Goal: Task Accomplishment & Management: Complete application form

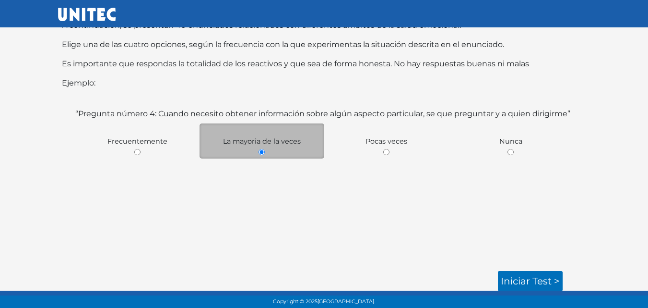
scroll to position [44, 0]
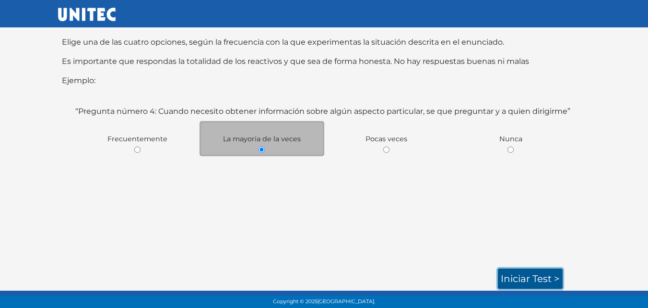
click at [537, 272] on link "Iniciar test >" at bounding box center [530, 278] width 65 height 20
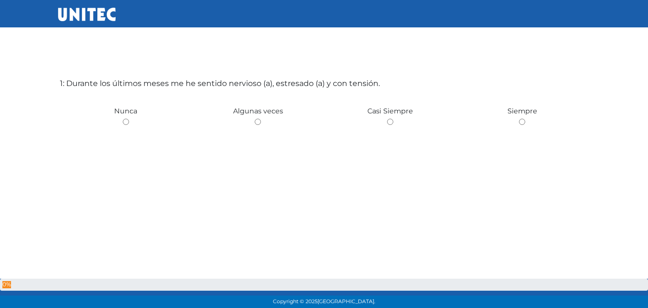
scroll to position [48, 0]
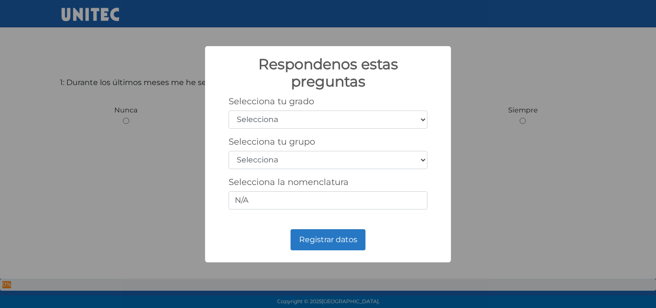
click at [421, 120] on select "Selecciona 1er grado 2do grado 3er grado 4to grado 5to grado 6to grado" at bounding box center [327, 119] width 199 height 18
click at [481, 139] on div "Respondenos estas preguntas × Selecciona tu grado Selecciona 1er grado 2do grad…" at bounding box center [328, 154] width 656 height 308
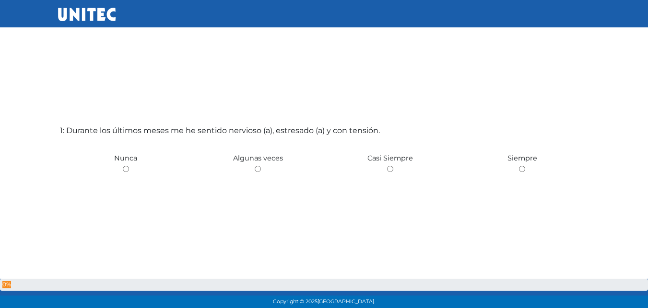
scroll to position [48, 0]
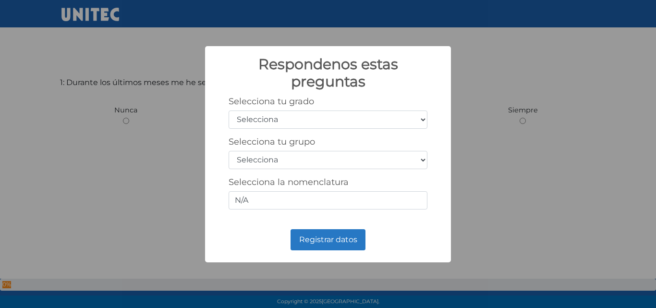
click at [426, 122] on select "Selecciona 1er grado 2do grado 3er grado 4to grado 5to grado 6to grado" at bounding box center [327, 119] width 199 height 18
select select "3"
click at [228, 110] on select "Selecciona 1er grado 2do grado 3er grado 4to grado 5to grado 6to grado" at bounding box center [327, 119] width 199 height 18
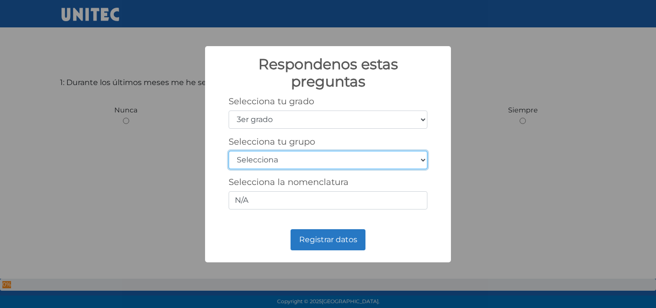
click at [424, 159] on select "Selecciona A B C D E F G H I J K L M N O P Q R S T U V W X Y Z" at bounding box center [327, 160] width 199 height 18
select select "b"
click at [228, 151] on select "Selecciona A B C D E F G H I J K L M N O P Q R S T U V W X Y Z" at bounding box center [327, 160] width 199 height 18
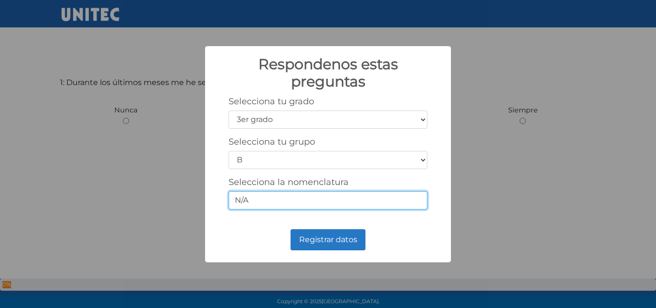
click at [308, 198] on input "N/A" at bounding box center [327, 200] width 199 height 18
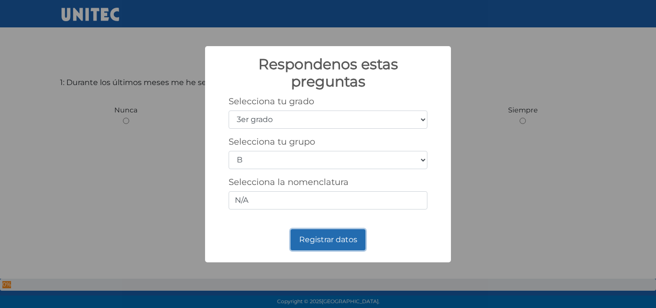
click at [307, 233] on button "Registrar datos" at bounding box center [327, 239] width 75 height 21
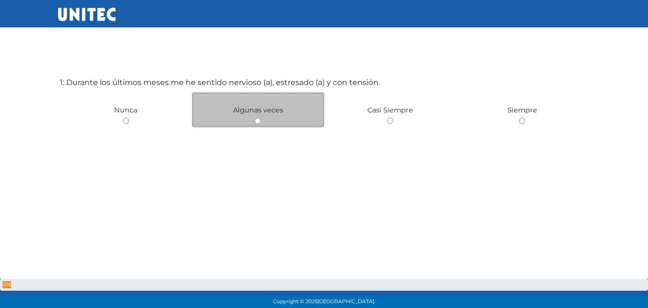
click at [259, 119] on input "radio" at bounding box center [258, 121] width 6 height 6
radio input "true"
click at [258, 120] on input "radio" at bounding box center [258, 121] width 6 height 6
radio input "true"
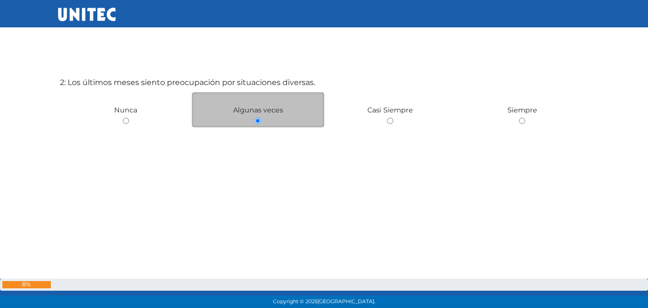
click at [259, 122] on input "radio" at bounding box center [258, 121] width 6 height 6
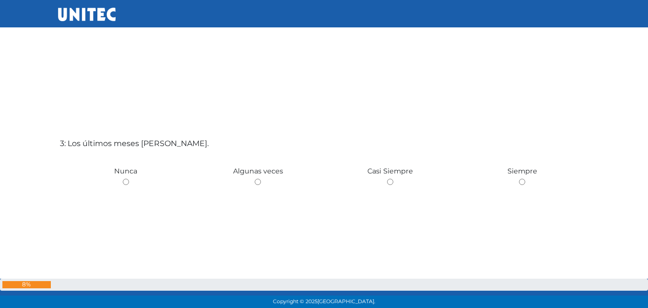
scroll to position [663, 0]
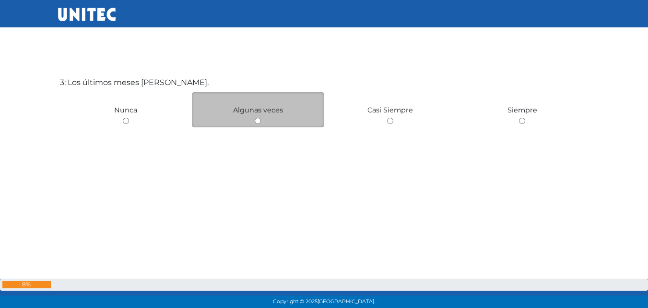
click at [258, 119] on input "radio" at bounding box center [258, 121] width 6 height 6
radio input "true"
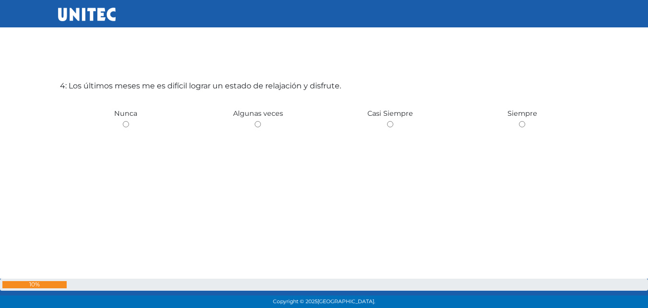
scroll to position [971, 0]
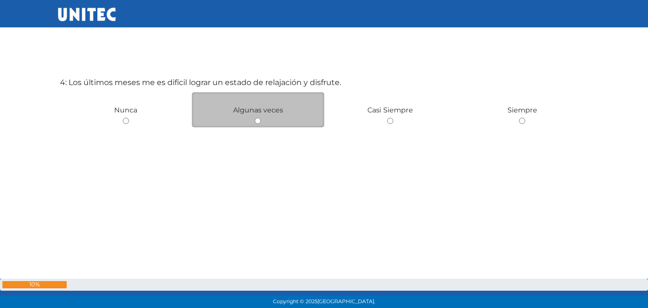
click at [257, 121] on input "radio" at bounding box center [258, 121] width 6 height 6
radio input "true"
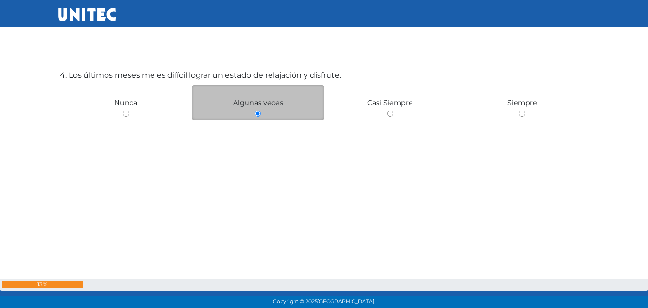
click at [258, 116] on input "radio" at bounding box center [258, 113] width 6 height 6
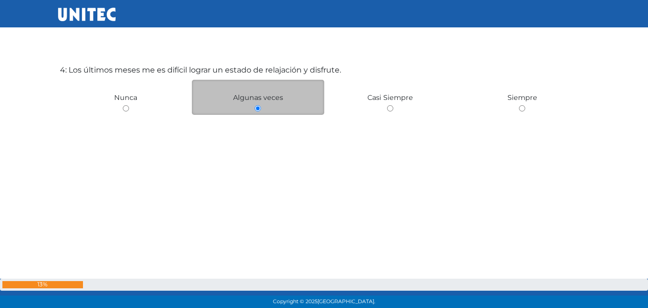
click at [259, 107] on input "radio" at bounding box center [258, 108] width 6 height 6
click at [274, 96] on span "Algunas veces" at bounding box center [258, 97] width 50 height 9
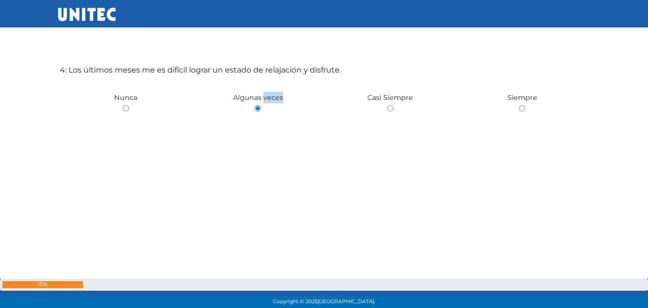
click at [282, 173] on div "4: Los últimos meses me es difícil lograr un estado de relajación y disfrute. N…" at bounding box center [324, 142] width 533 height 308
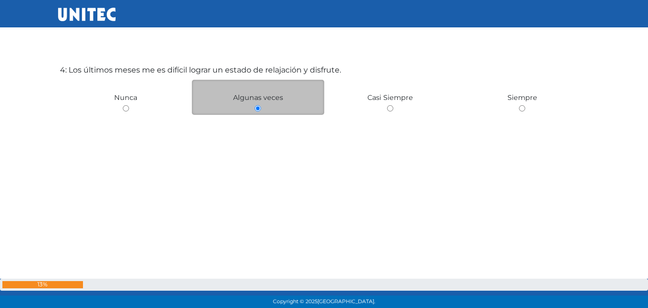
click at [257, 109] on input "radio" at bounding box center [258, 108] width 6 height 6
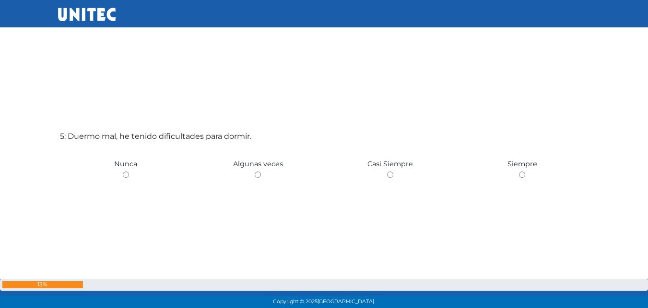
scroll to position [1279, 0]
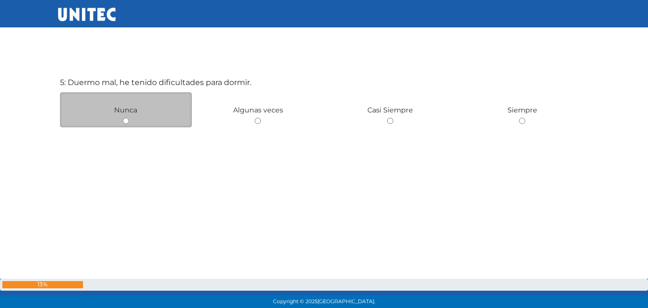
click at [127, 120] on input "radio" at bounding box center [126, 121] width 6 height 6
radio input "true"
click at [125, 120] on input "radio" at bounding box center [126, 121] width 6 height 6
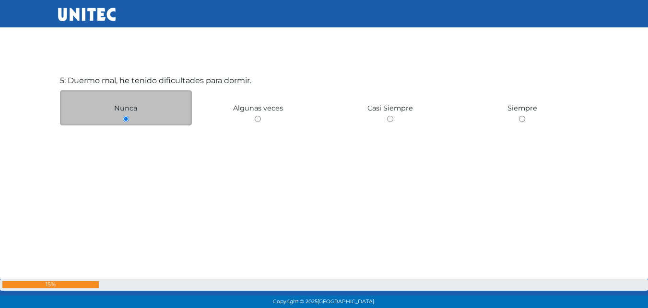
click at [126, 120] on input "radio" at bounding box center [126, 119] width 6 height 6
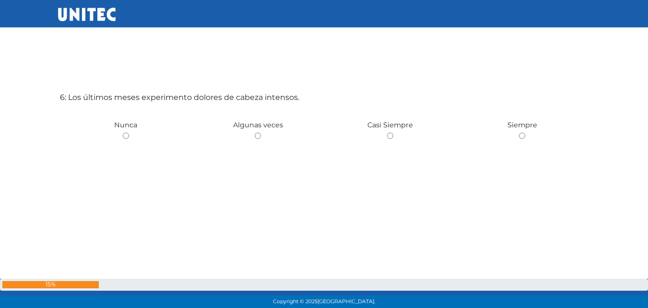
click at [126, 120] on div "6: Los últimos meses experimento dolores de cabeza intensos. Nunca Algunas vece…" at bounding box center [324, 169] width 533 height 308
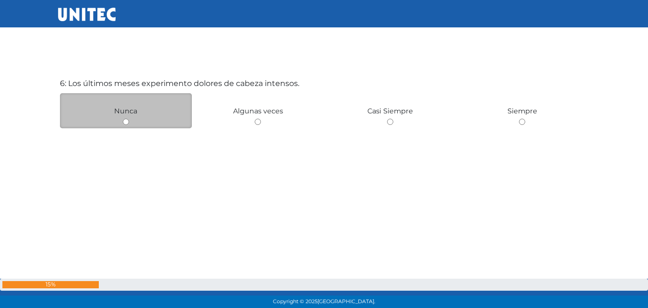
scroll to position [1586, 0]
click at [127, 121] on input "radio" at bounding box center [126, 121] width 6 height 6
radio input "true"
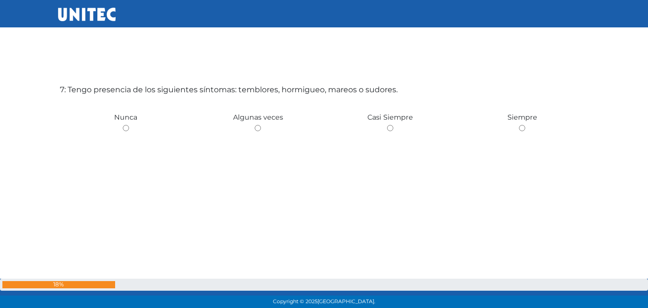
scroll to position [1894, 0]
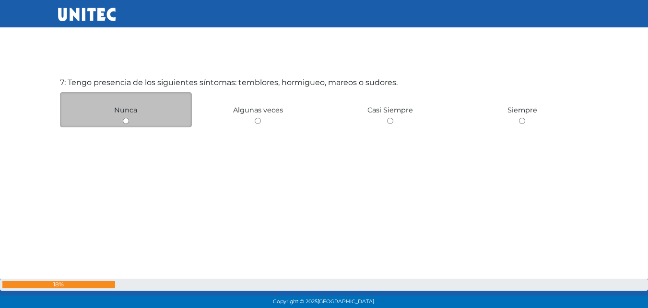
click at [128, 121] on input "radio" at bounding box center [126, 121] width 6 height 6
radio input "true"
click at [125, 122] on input "radio" at bounding box center [126, 121] width 6 height 6
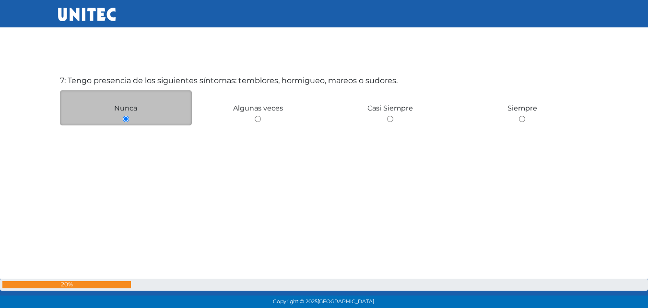
click at [126, 119] on input "radio" at bounding box center [126, 119] width 6 height 6
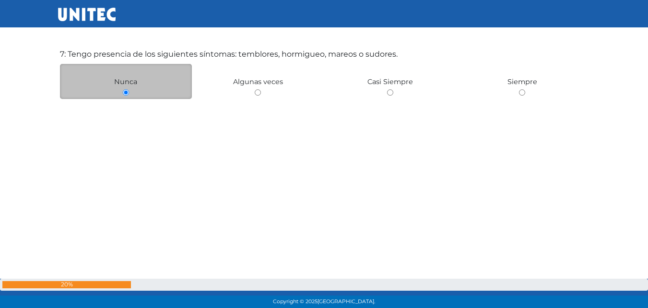
click at [126, 91] on input "radio" at bounding box center [126, 92] width 6 height 6
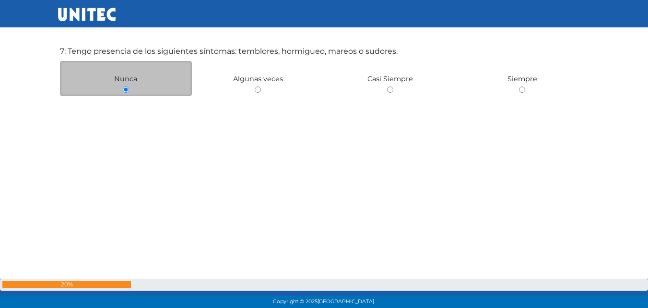
click at [126, 91] on input "radio" at bounding box center [126, 89] width 6 height 6
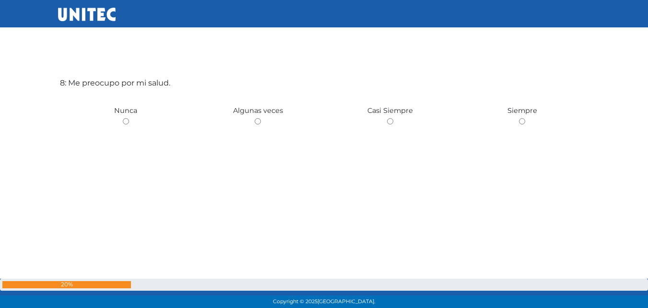
scroll to position [2202, 0]
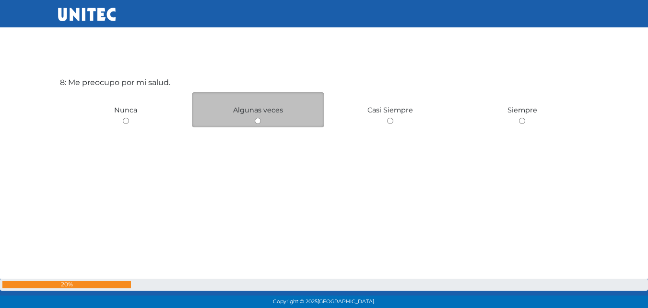
click at [259, 120] on input "radio" at bounding box center [258, 121] width 6 height 6
radio input "true"
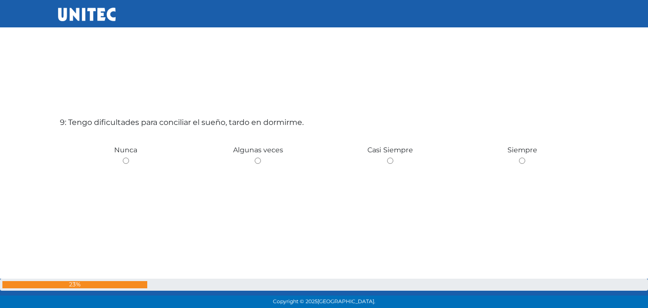
click at [259, 120] on div "9: Tengo dificultades para conciliar el sueño, tardo en dormirme. Nunca Algunas…" at bounding box center [324, 194] width 533 height 308
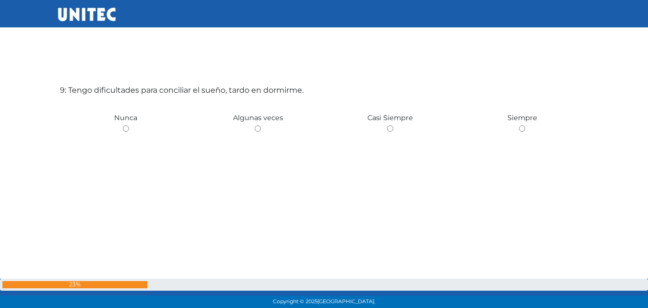
scroll to position [2509, 0]
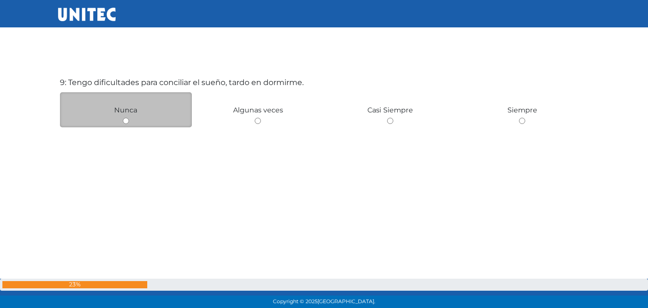
click at [127, 120] on input "radio" at bounding box center [126, 121] width 6 height 6
radio input "true"
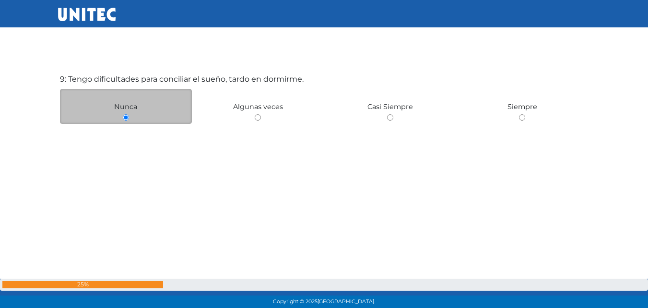
click at [126, 117] on input "radio" at bounding box center [126, 117] width 6 height 6
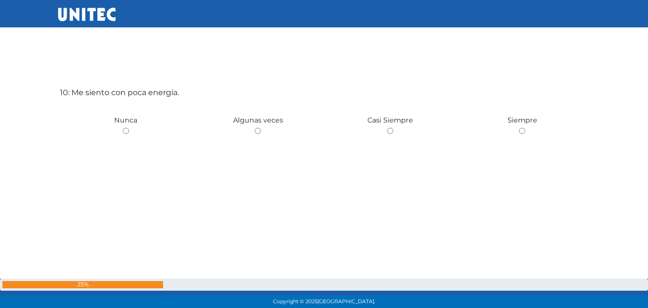
scroll to position [2817, 0]
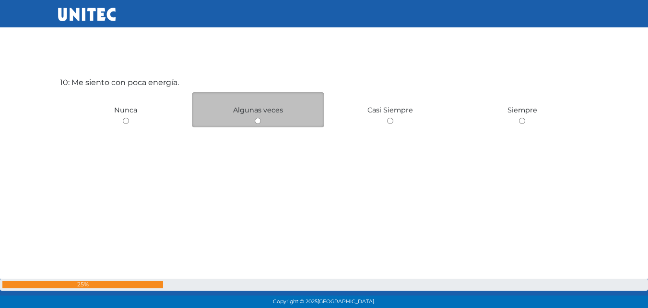
click at [258, 121] on input "radio" at bounding box center [258, 121] width 6 height 6
radio input "true"
click at [258, 120] on input "radio" at bounding box center [258, 121] width 6 height 6
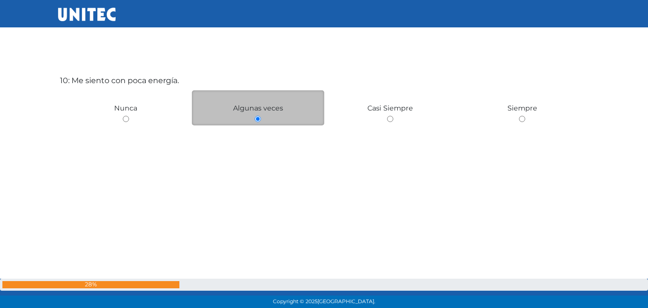
click at [258, 118] on input "radio" at bounding box center [258, 119] width 6 height 6
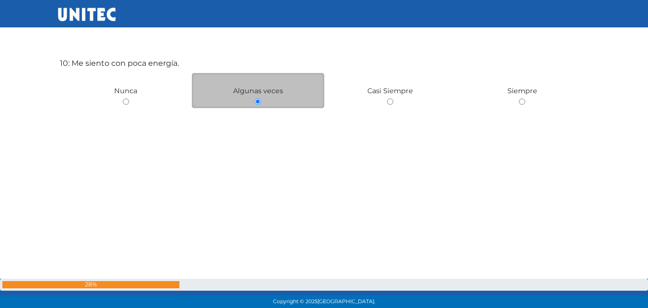
click at [258, 101] on input "radio" at bounding box center [258, 101] width 6 height 6
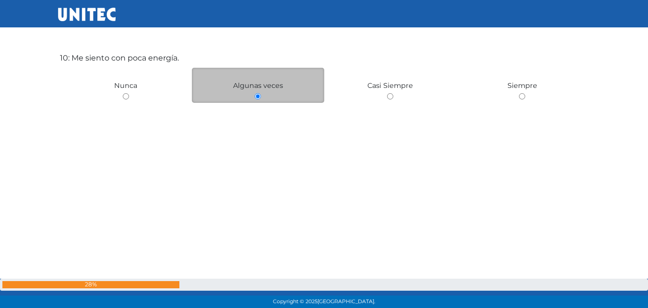
click at [258, 96] on input "radio" at bounding box center [258, 96] width 6 height 6
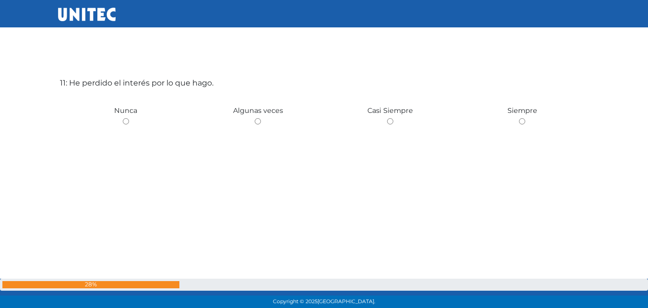
scroll to position [3125, 0]
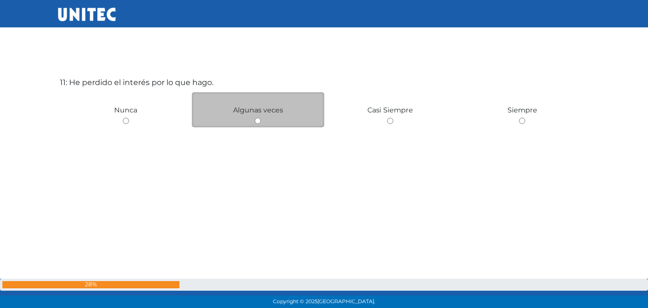
click at [258, 121] on input "radio" at bounding box center [258, 121] width 6 height 6
radio input "true"
click at [258, 120] on input "radio" at bounding box center [258, 121] width 6 height 6
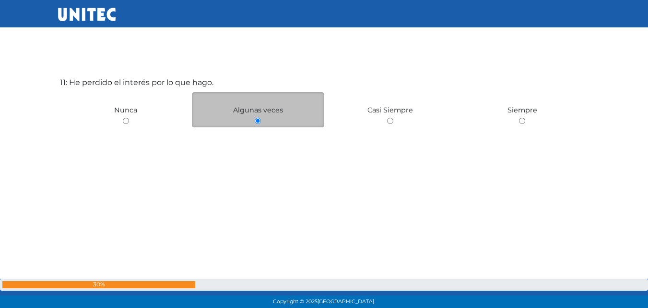
scroll to position [3164, 0]
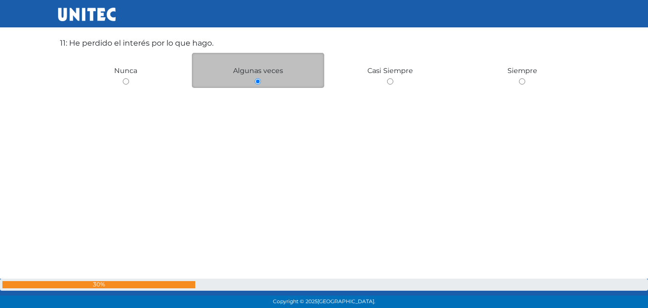
click at [258, 82] on input "radio" at bounding box center [258, 81] width 6 height 6
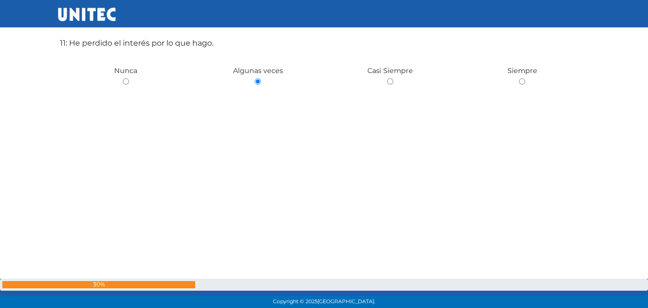
scroll to position [3175, 0]
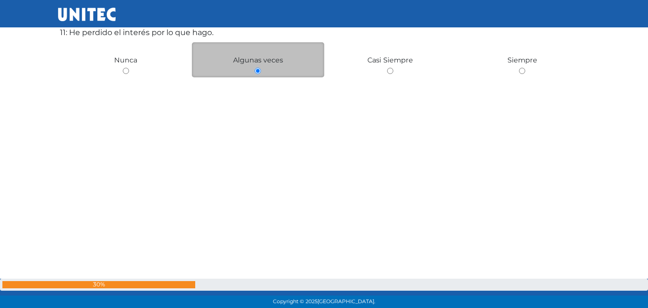
click at [258, 73] on input "radio" at bounding box center [258, 71] width 6 height 6
click at [258, 70] on input "radio" at bounding box center [258, 71] width 6 height 6
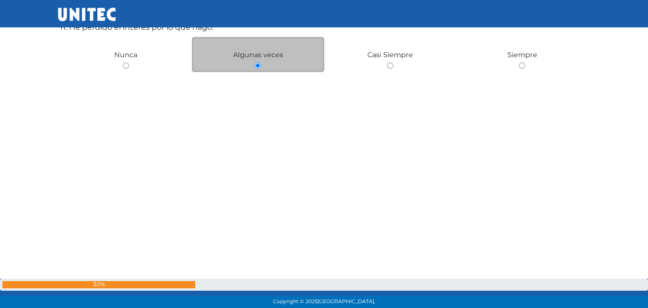
click at [257, 66] on input "radio" at bounding box center [258, 65] width 6 height 6
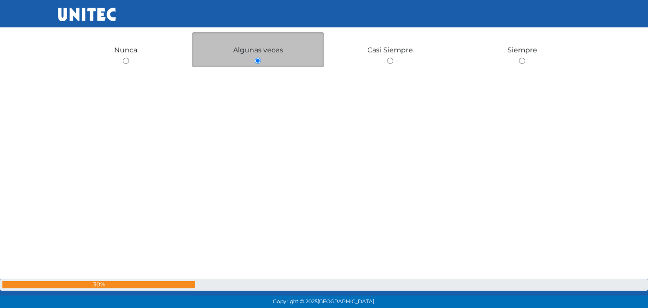
click at [258, 59] on input "radio" at bounding box center [258, 61] width 6 height 6
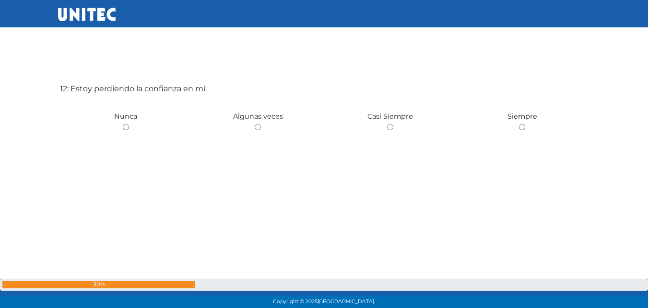
scroll to position [3432, 0]
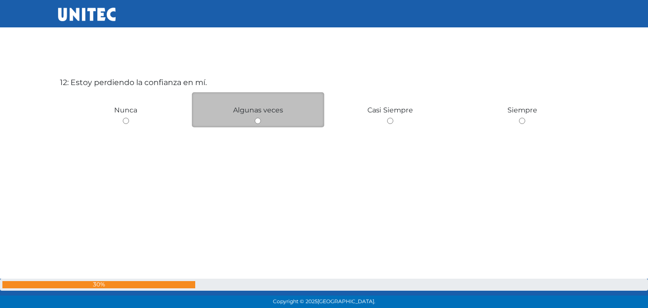
click at [258, 121] on input "radio" at bounding box center [258, 121] width 6 height 6
radio input "true"
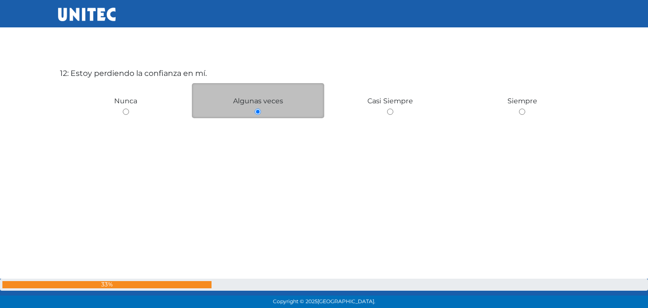
click at [258, 121] on div "12: Estoy perdiendo la confianza en mí. [GEOGRAPHIC_DATA] Algunas veces Casi Si…" at bounding box center [324, 145] width 533 height 308
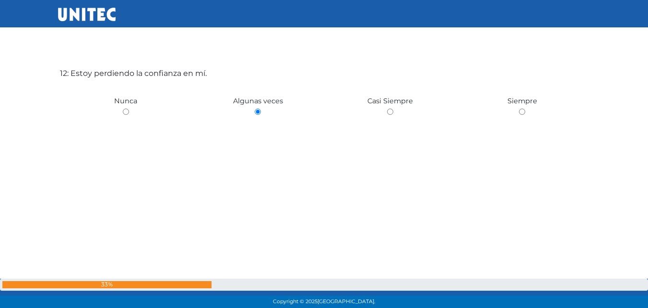
scroll to position [3443, 0]
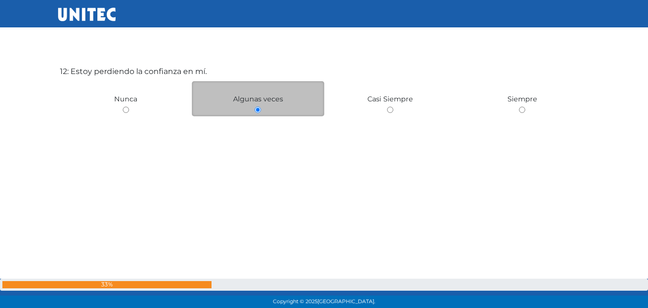
click at [259, 109] on input "radio" at bounding box center [258, 110] width 6 height 6
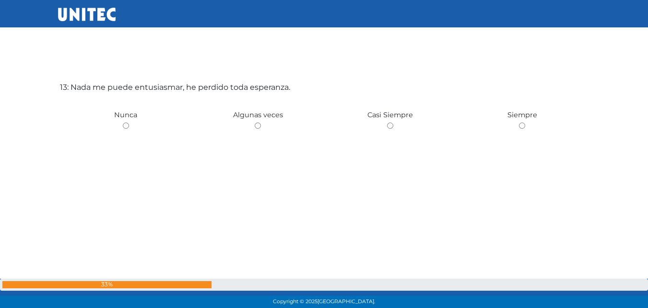
scroll to position [3740, 0]
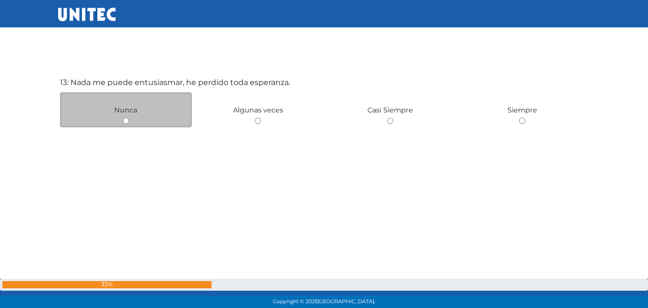
click at [126, 122] on input "radio" at bounding box center [126, 121] width 6 height 6
radio input "true"
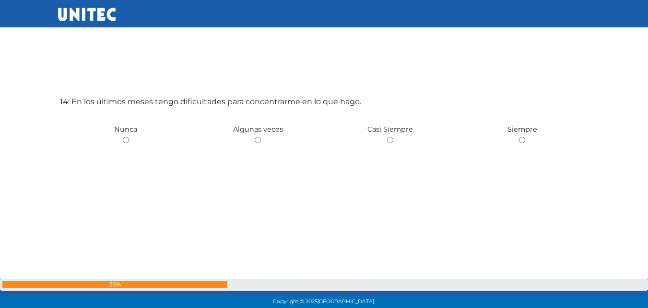
scroll to position [4048, 0]
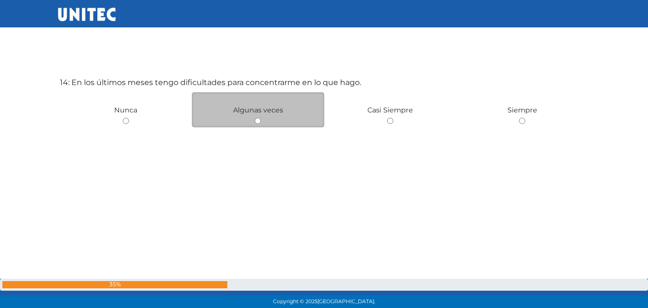
click at [256, 120] on input "radio" at bounding box center [258, 121] width 6 height 6
radio input "true"
click at [259, 120] on input "radio" at bounding box center [258, 120] width 6 height 6
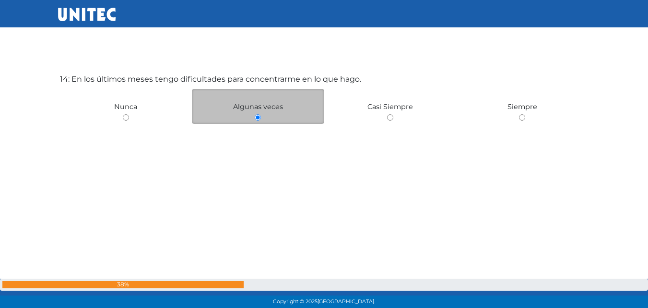
click at [257, 117] on input "radio" at bounding box center [258, 117] width 6 height 6
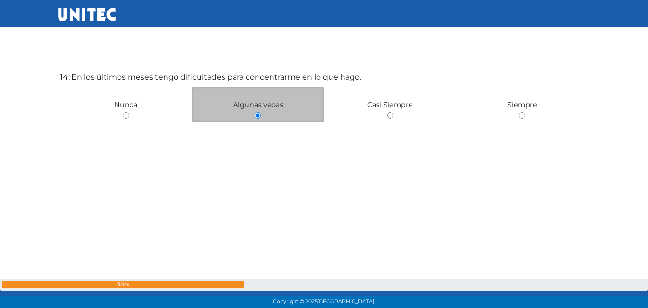
click at [257, 114] on input "radio" at bounding box center [258, 115] width 6 height 6
click at [257, 114] on input "radio" at bounding box center [258, 114] width 6 height 6
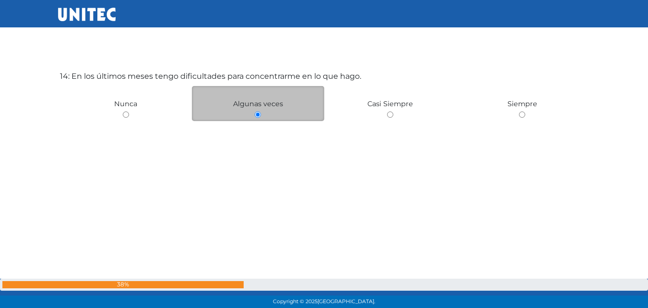
click at [257, 114] on input "radio" at bounding box center [258, 114] width 6 height 6
click at [259, 115] on input "radio" at bounding box center [258, 114] width 6 height 6
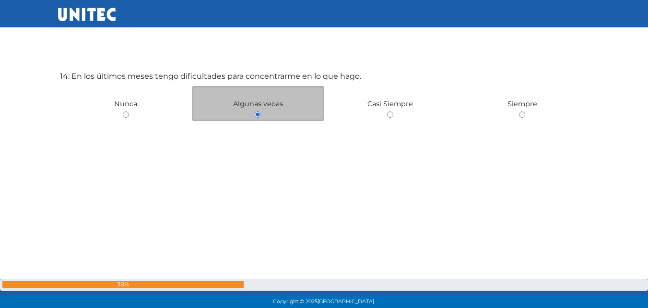
click at [259, 115] on input "radio" at bounding box center [258, 114] width 6 height 6
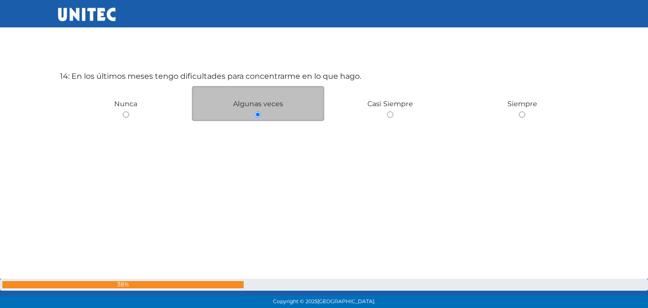
click at [259, 115] on input "radio" at bounding box center [258, 114] width 6 height 6
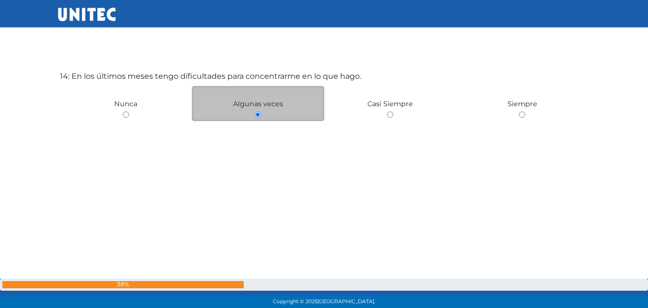
click at [259, 115] on input "radio" at bounding box center [258, 114] width 6 height 6
click at [259, 115] on input "radio" at bounding box center [258, 113] width 6 height 6
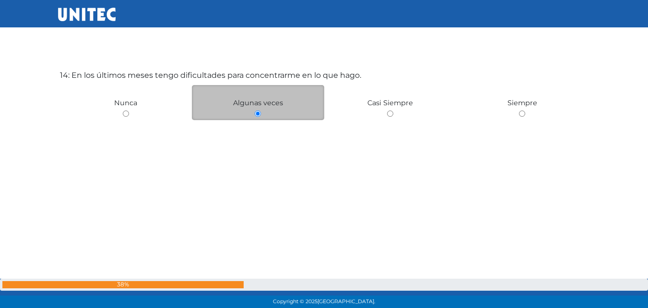
scroll to position [4069, 0]
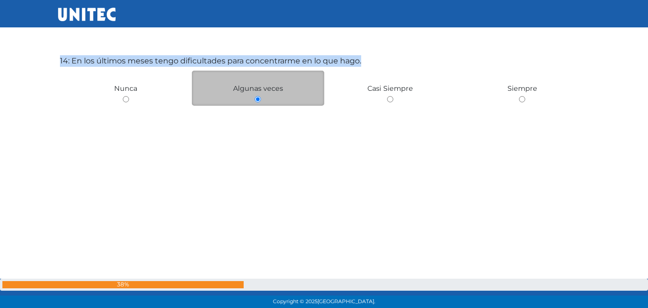
click at [259, 115] on div "14: En los últimos meses tengo dificultades para concentrarme en lo que hago. N…" at bounding box center [324, 132] width 533 height 308
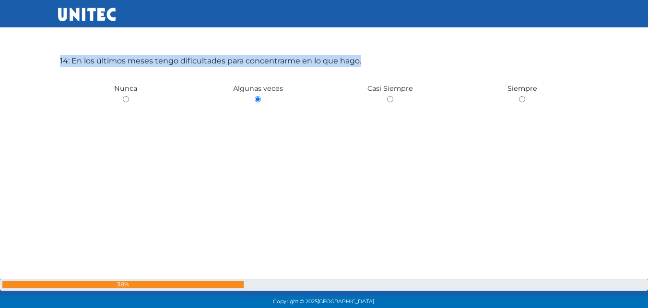
scroll to position [4070, 0]
click at [258, 132] on div "14: En los últimos meses tengo dificultades para concentrarme en lo que hago. N…" at bounding box center [324, 131] width 533 height 308
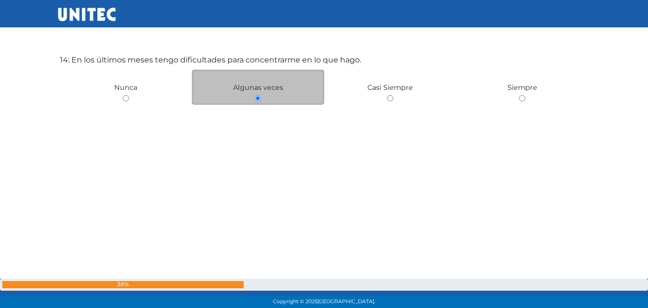
click at [258, 99] on input "radio" at bounding box center [258, 98] width 6 height 6
click at [258, 96] on input "radio" at bounding box center [258, 97] width 6 height 6
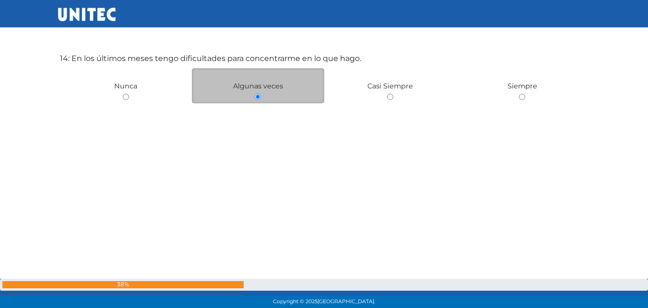
click at [258, 96] on input "radio" at bounding box center [258, 97] width 6 height 6
click at [258, 96] on input "radio" at bounding box center [258, 96] width 6 height 6
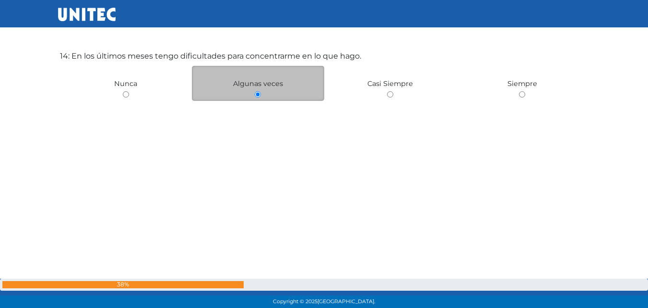
scroll to position [4075, 0]
click at [258, 96] on input "radio" at bounding box center [258, 93] width 6 height 6
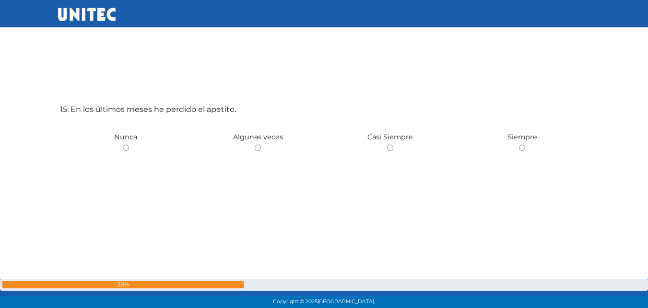
scroll to position [4355, 0]
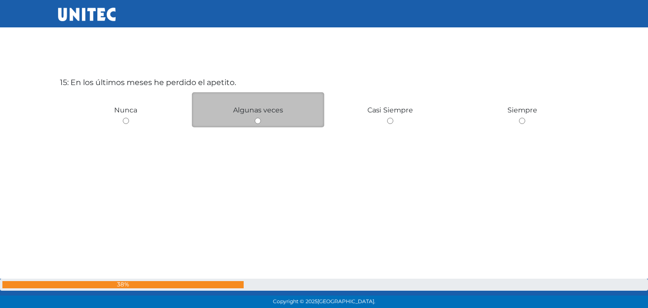
click at [257, 121] on input "radio" at bounding box center [258, 121] width 6 height 6
radio input "true"
click at [258, 119] on input "radio" at bounding box center [258, 119] width 6 height 6
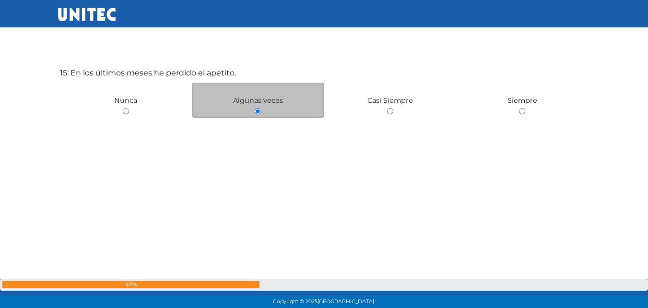
click at [258, 119] on div "15: En los últimos meses he perdido el apetito. [GEOGRAPHIC_DATA] Algunas veces…" at bounding box center [324, 144] width 533 height 308
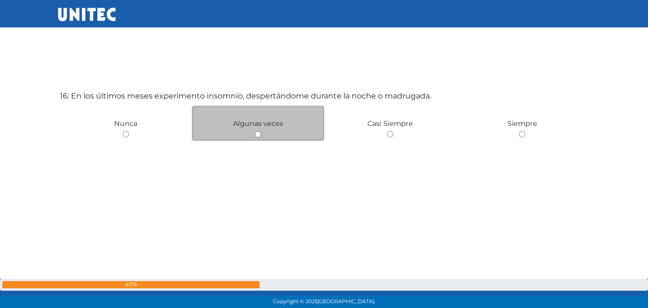
scroll to position [4663, 0]
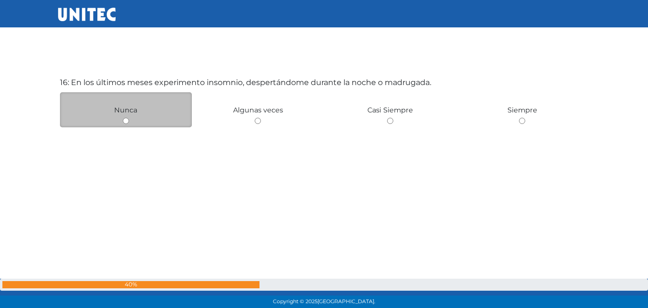
click at [125, 121] on input "radio" at bounding box center [126, 121] width 6 height 6
radio input "true"
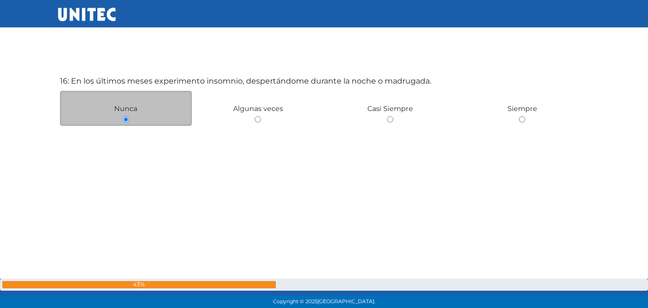
click at [125, 121] on input "radio" at bounding box center [126, 119] width 6 height 6
click at [127, 120] on input "radio" at bounding box center [126, 119] width 6 height 6
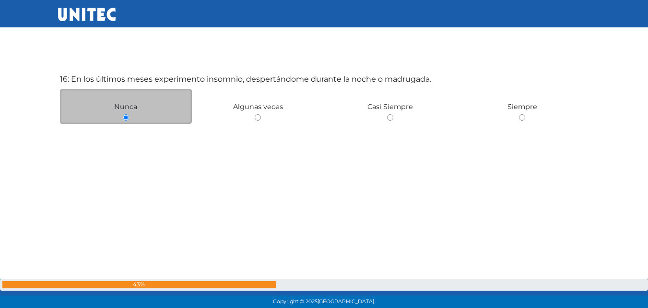
click at [128, 118] on input "radio" at bounding box center [126, 117] width 6 height 6
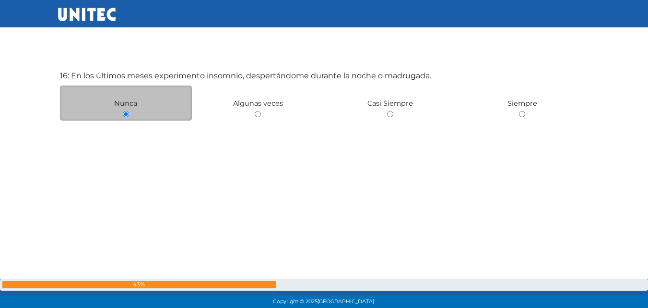
click at [126, 114] on input "radio" at bounding box center [126, 114] width 6 height 6
click at [126, 113] on div "Nunca" at bounding box center [126, 102] width 132 height 35
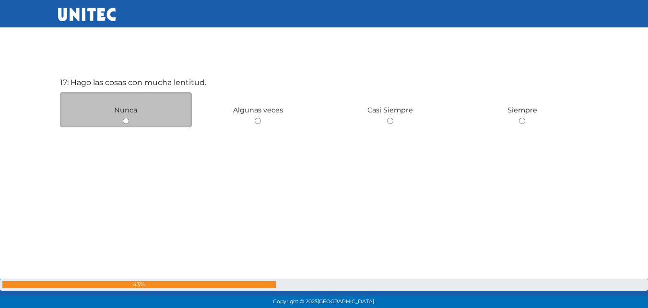
click at [125, 121] on input "radio" at bounding box center [126, 121] width 6 height 6
radio input "true"
click at [125, 121] on input "radio" at bounding box center [126, 121] width 6 height 6
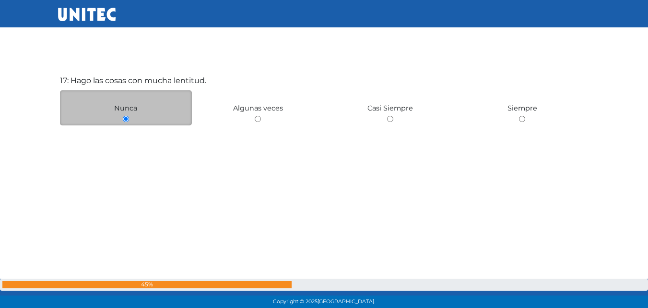
click at [125, 121] on input "radio" at bounding box center [126, 119] width 6 height 6
click at [127, 119] on input "radio" at bounding box center [126, 119] width 6 height 6
click at [126, 118] on div "17: Hago las cosas con mucha lentitud. Nunca Algunas veces Casi Siempre Siempre" at bounding box center [324, 152] width 533 height 308
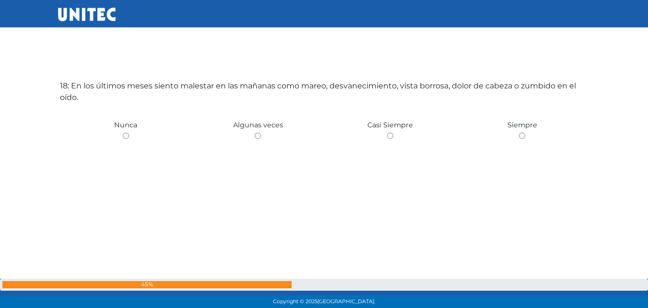
scroll to position [5278, 0]
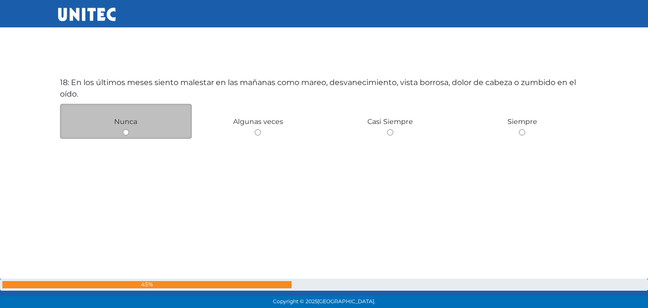
click at [126, 132] on input "radio" at bounding box center [126, 132] width 6 height 6
radio input "true"
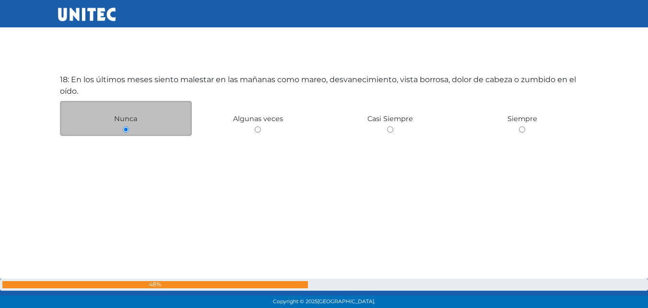
click at [126, 132] on input "radio" at bounding box center [126, 129] width 6 height 6
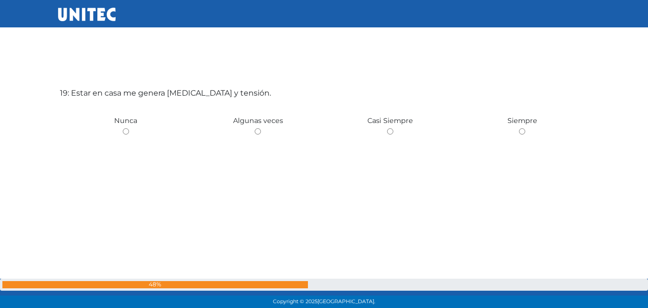
scroll to position [5586, 0]
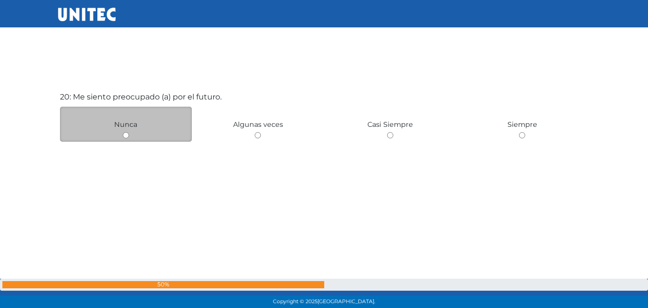
scroll to position [5894, 0]
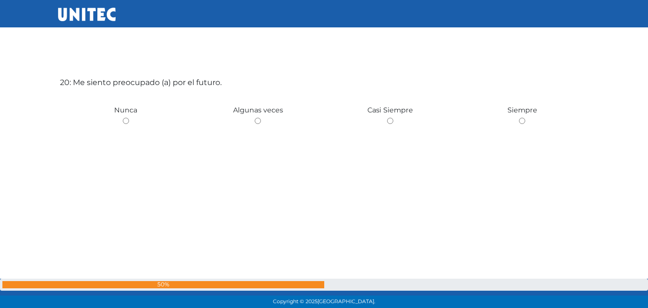
drag, startPoint x: 390, startPoint y: 120, endPoint x: 369, endPoint y: 76, distance: 48.3
click at [369, 76] on div "20: Me siento preocupado (a) por el futuro. Nunca Algunas veces Casi Siempre Si…" at bounding box center [324, 154] width 533 height 308
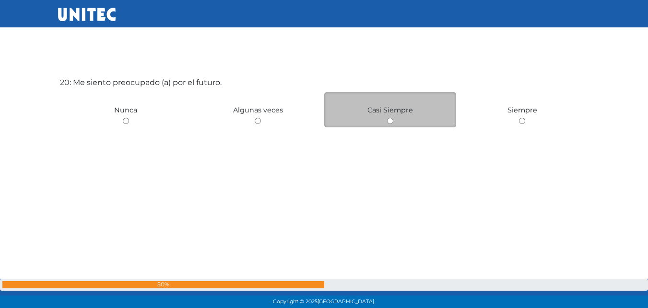
click at [389, 121] on input "radio" at bounding box center [390, 121] width 6 height 6
radio input "true"
click at [389, 121] on input "radio" at bounding box center [390, 121] width 6 height 6
click at [389, 120] on input "radio" at bounding box center [390, 121] width 6 height 6
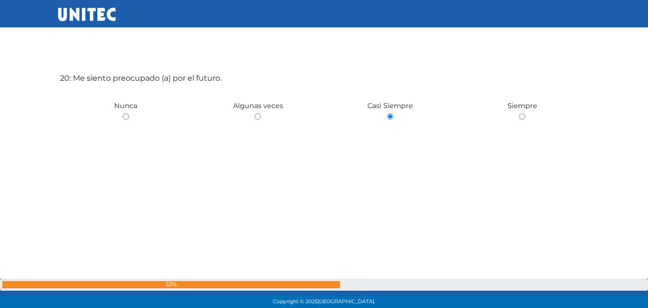
drag, startPoint x: 389, startPoint y: 116, endPoint x: 352, endPoint y: 70, distance: 59.1
click at [354, 71] on div "20: Me siento preocupado (a) por el futuro. Nunca Algunas veces Casi Siempre Si…" at bounding box center [324, 150] width 533 height 308
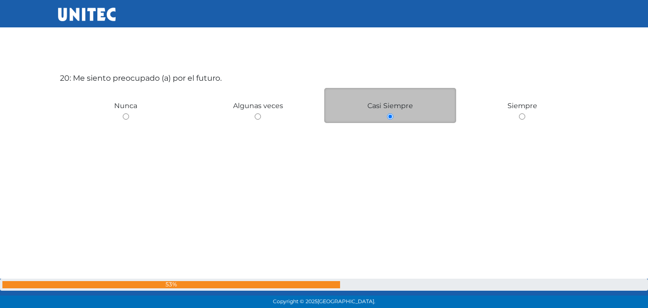
click at [389, 116] on input "radio" at bounding box center [390, 116] width 6 height 6
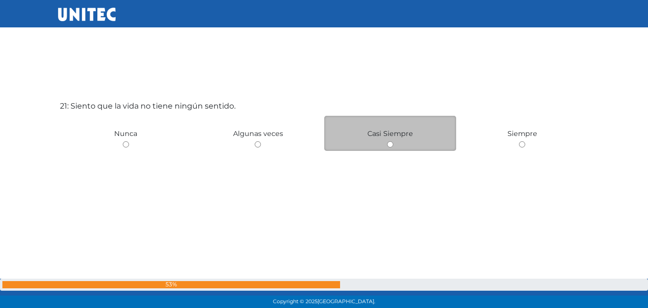
scroll to position [6201, 0]
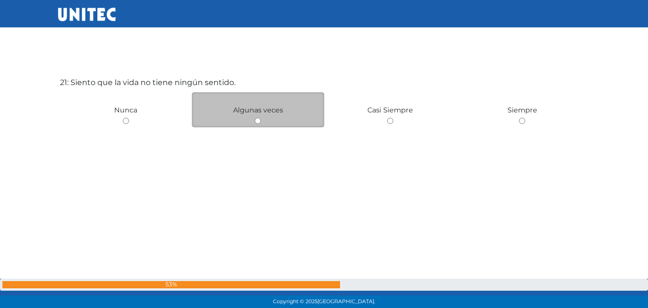
click at [257, 119] on input "radio" at bounding box center [258, 121] width 6 height 6
radio input "true"
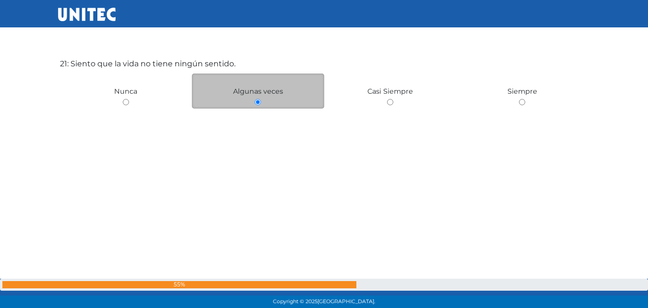
click at [258, 101] on input "radio" at bounding box center [258, 102] width 6 height 6
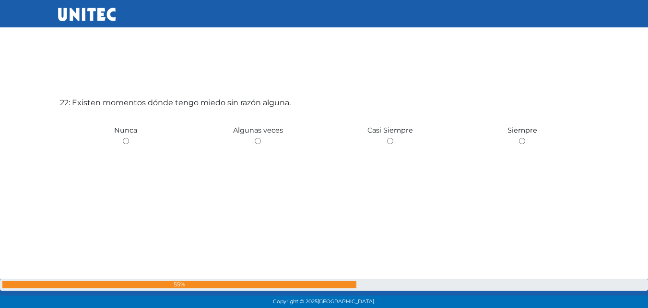
click at [258, 96] on div "22: Existen momentos dónde tengo miedo sin razón alguna. Nunca Algunas veces Ca…" at bounding box center [324, 174] width 533 height 308
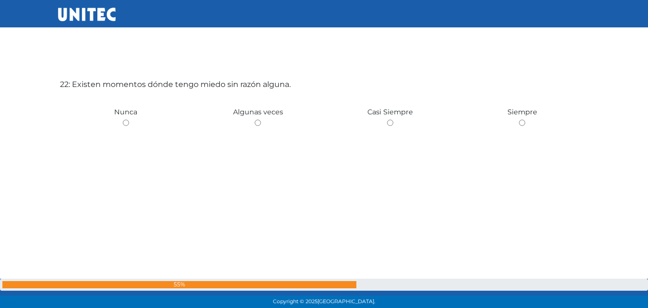
scroll to position [6509, 0]
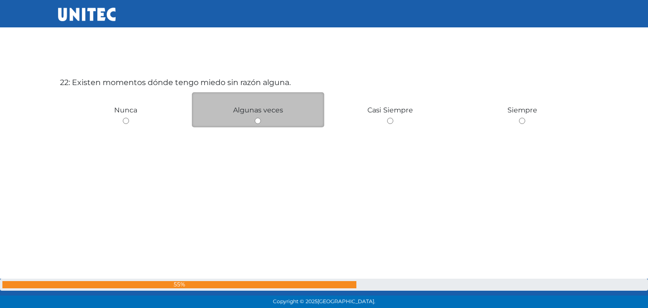
click at [259, 119] on input "radio" at bounding box center [258, 121] width 6 height 6
radio input "true"
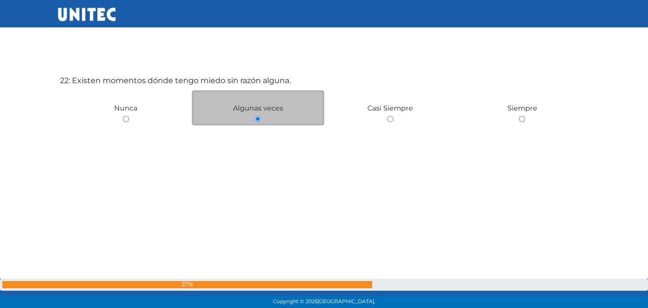
click at [258, 118] on input "radio" at bounding box center [258, 119] width 6 height 6
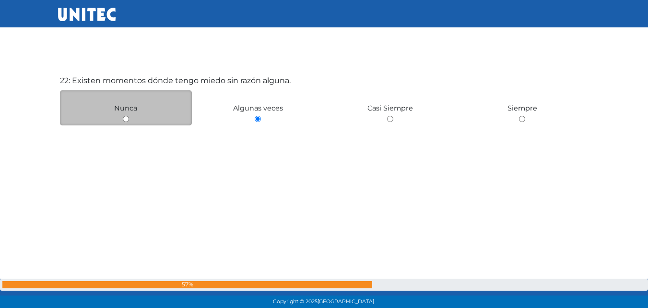
click at [125, 119] on input "radio" at bounding box center [126, 119] width 6 height 6
radio input "true"
click at [125, 119] on input "radio" at bounding box center [126, 119] width 6 height 6
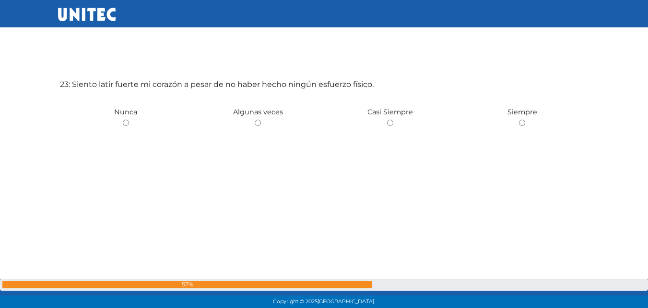
scroll to position [6817, 0]
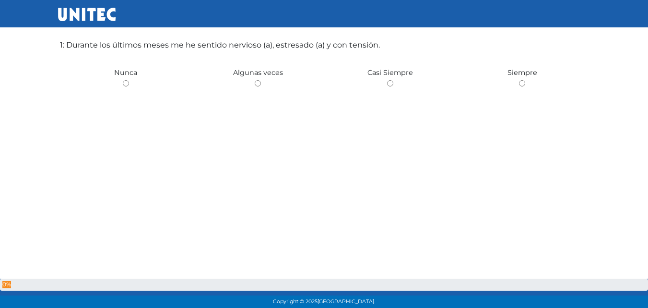
scroll to position [48, 0]
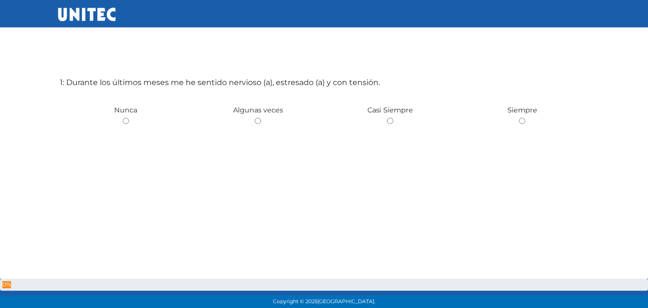
drag, startPoint x: 125, startPoint y: 119, endPoint x: 108, endPoint y: 55, distance: 66.0
click at [108, 55] on div "1: Durante los últimos meses me he sentido nervioso (a), estresado (a) y con te…" at bounding box center [324, 154] width 533 height 308
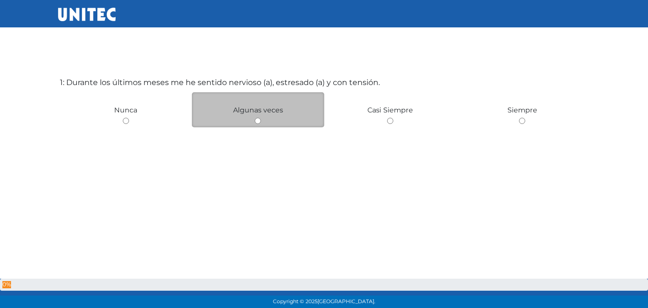
click at [256, 120] on input "radio" at bounding box center [258, 121] width 6 height 6
radio input "true"
click at [256, 120] on div "Algunas veces" at bounding box center [258, 109] width 132 height 35
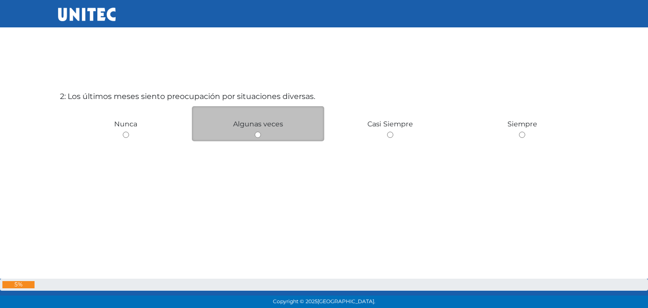
scroll to position [356, 0]
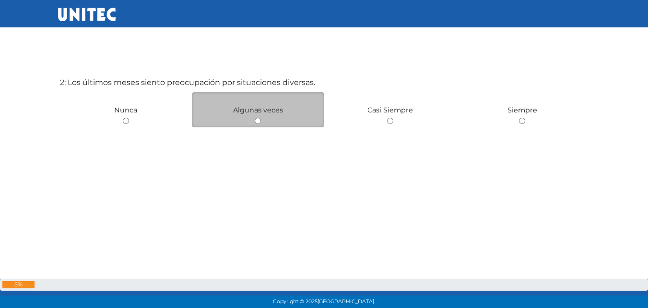
click at [257, 120] on input "radio" at bounding box center [258, 121] width 6 height 6
radio input "true"
click at [257, 120] on input "radio" at bounding box center [258, 121] width 6 height 6
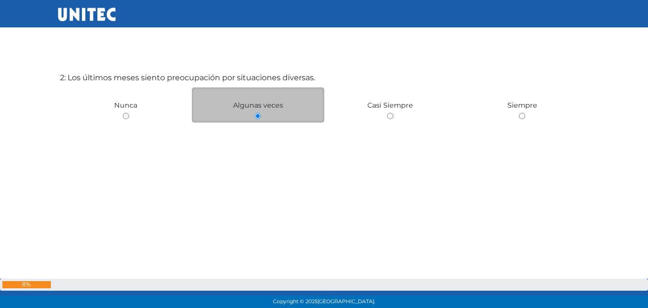
click at [258, 115] on input "radio" at bounding box center [258, 116] width 6 height 6
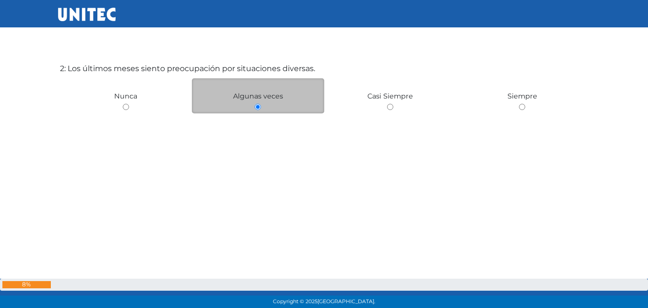
scroll to position [371, 0]
click at [257, 105] on input "radio" at bounding box center [258, 106] width 6 height 6
click at [258, 107] on input "radio" at bounding box center [258, 106] width 6 height 6
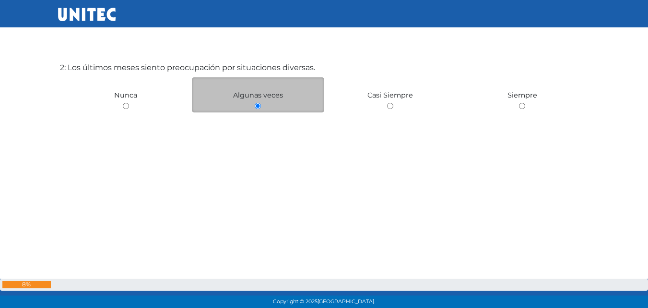
click at [258, 107] on input "radio" at bounding box center [258, 106] width 6 height 6
click at [259, 106] on input "radio" at bounding box center [258, 106] width 6 height 6
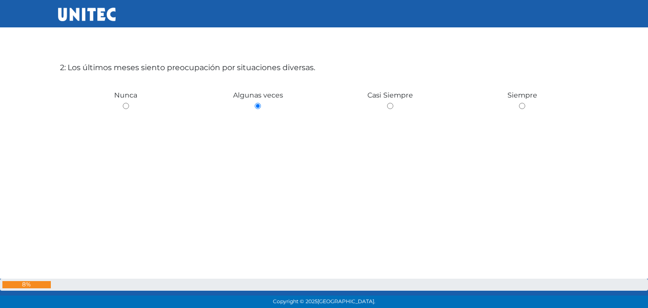
drag, startPoint x: 259, startPoint y: 106, endPoint x: 247, endPoint y: 135, distance: 31.0
click at [247, 135] on div "2: Los últimos meses siento preocupación por situaciones diversas. [GEOGRAPHIC_…" at bounding box center [324, 139] width 533 height 308
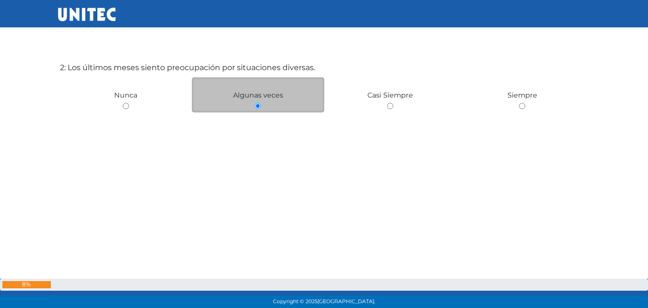
click at [260, 104] on input "radio" at bounding box center [258, 106] width 6 height 6
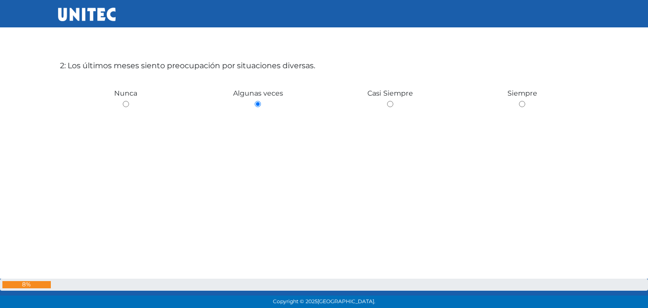
click at [279, 147] on div "2: Los últimos meses siento preocupación por situaciones diversas. [GEOGRAPHIC_…" at bounding box center [324, 137] width 533 height 308
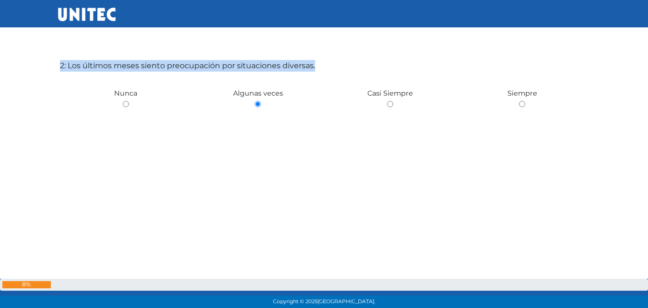
drag, startPoint x: 279, startPoint y: 147, endPoint x: 276, endPoint y: 151, distance: 5.2
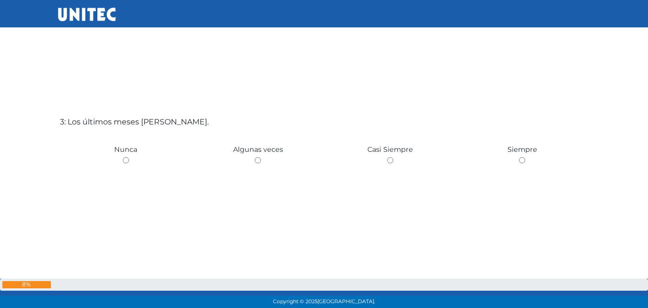
scroll to position [672, 0]
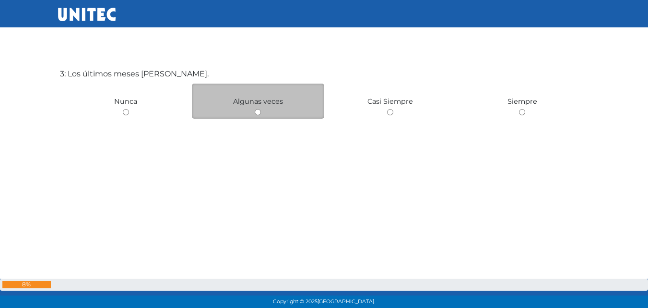
drag, startPoint x: 255, startPoint y: 112, endPoint x: 233, endPoint y: 117, distance: 23.1
click at [233, 117] on div "Algunas veces" at bounding box center [258, 101] width 132 height 35
click at [259, 111] on input "radio" at bounding box center [258, 112] width 6 height 6
radio input "true"
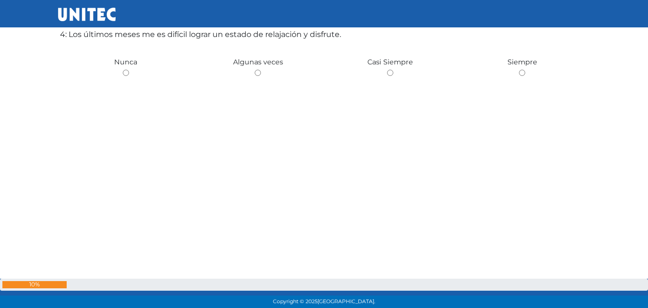
scroll to position [971, 0]
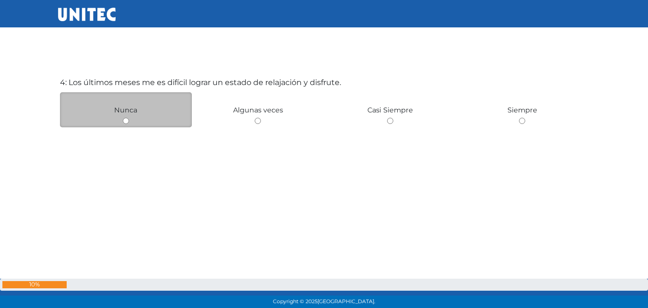
click at [126, 121] on input "radio" at bounding box center [126, 121] width 6 height 6
radio input "true"
click at [125, 121] on input "radio" at bounding box center [126, 121] width 6 height 6
radio input "true"
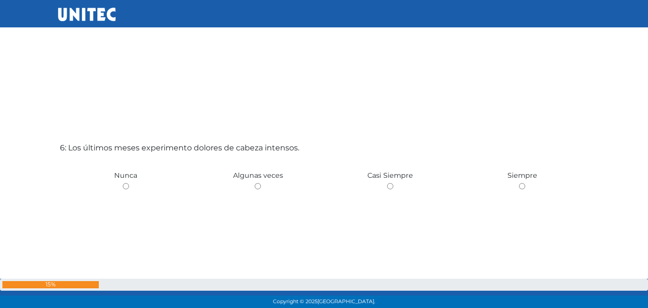
scroll to position [1569, 0]
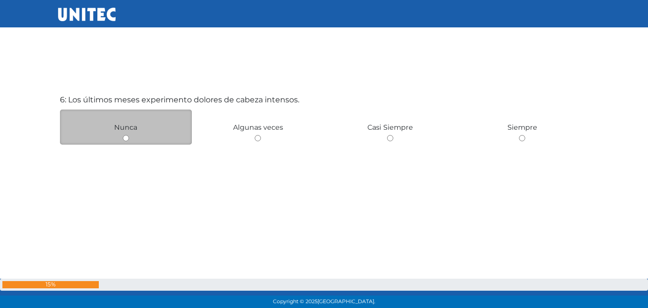
click at [126, 138] on input "radio" at bounding box center [126, 138] width 6 height 6
radio input "true"
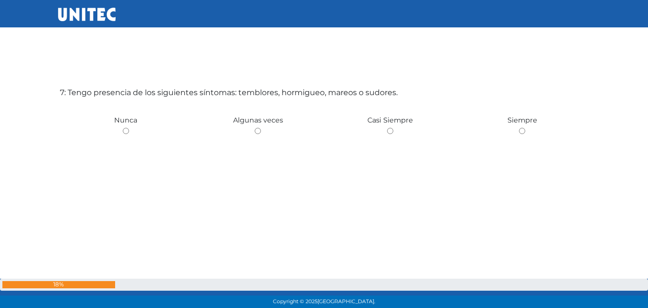
scroll to position [1894, 0]
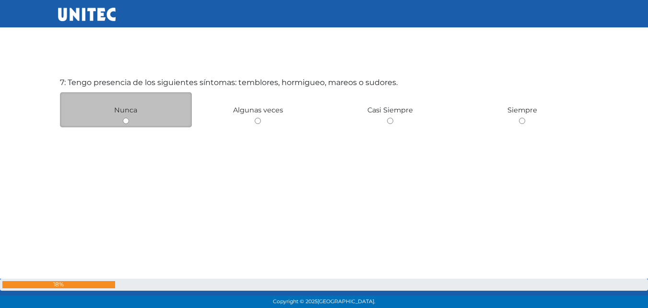
click at [123, 118] on input "radio" at bounding box center [126, 121] width 6 height 6
radio input "true"
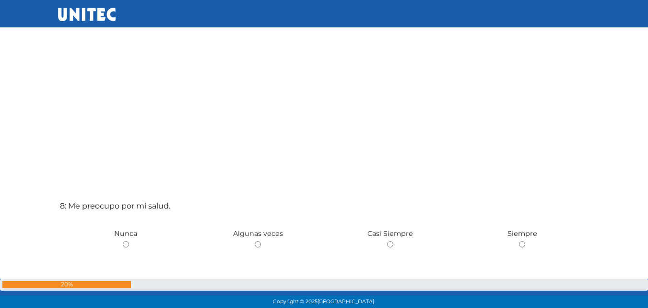
scroll to position [2121, 0]
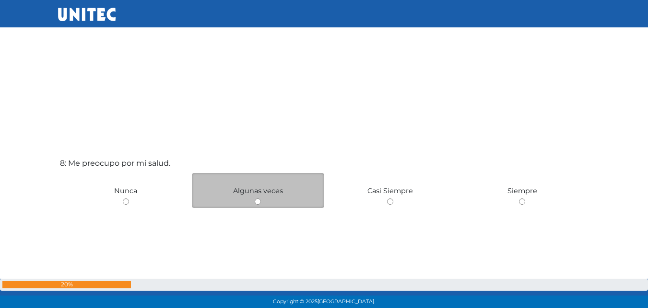
click at [258, 202] on input "radio" at bounding box center [258, 201] width 6 height 6
radio input "true"
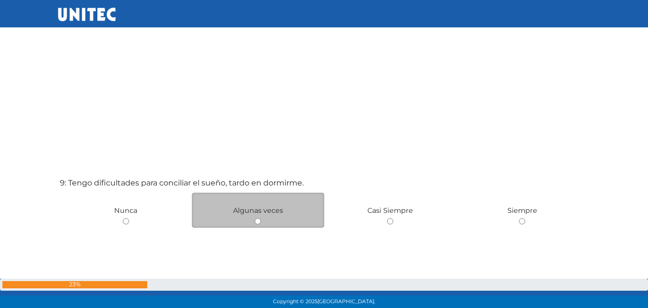
scroll to position [2457, 0]
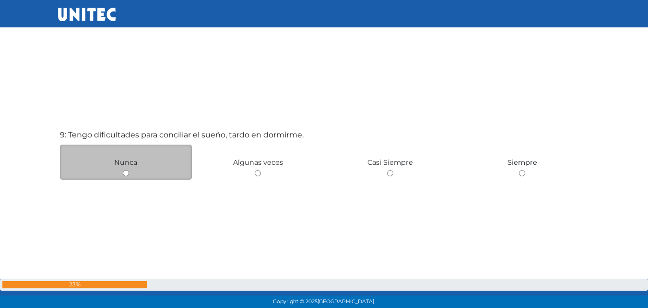
click at [125, 172] on input "radio" at bounding box center [126, 173] width 6 height 6
radio input "true"
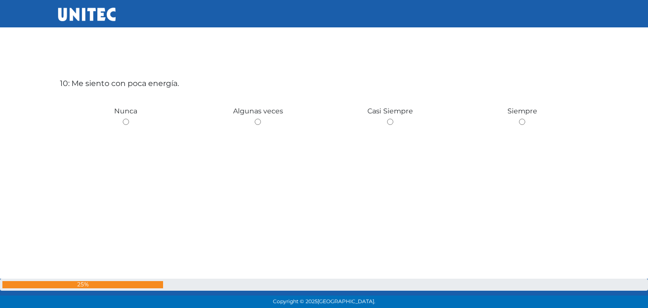
scroll to position [2817, 0]
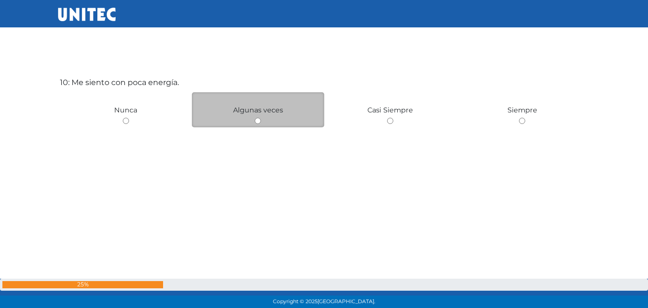
click at [258, 120] on input "radio" at bounding box center [258, 121] width 6 height 6
radio input "true"
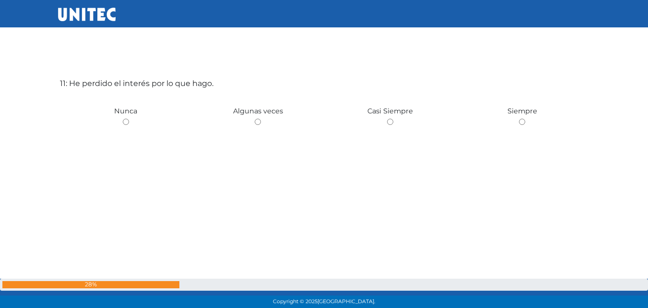
scroll to position [3125, 0]
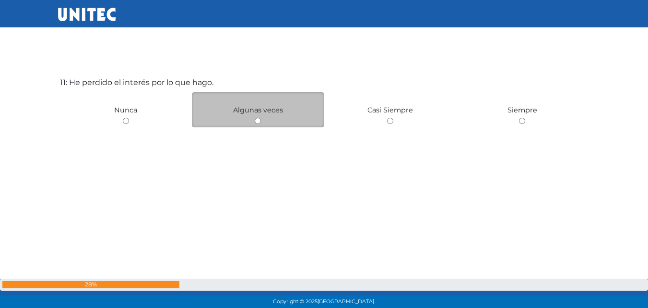
click at [258, 121] on input "radio" at bounding box center [258, 121] width 6 height 6
radio input "true"
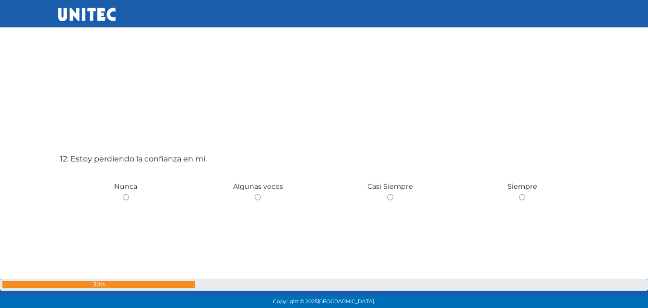
scroll to position [3365, 0]
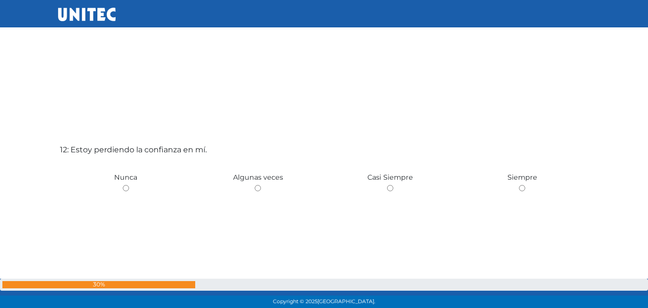
drag, startPoint x: 255, startPoint y: 187, endPoint x: 254, endPoint y: 196, distance: 8.7
click at [254, 196] on div "12: Estoy perdiendo la confianza en mí. [GEOGRAPHIC_DATA] Algunas veces Casi Si…" at bounding box center [324, 221] width 533 height 308
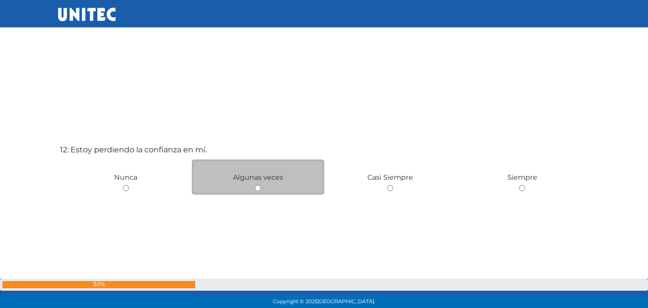
click at [258, 187] on input "radio" at bounding box center [258, 188] width 6 height 6
radio input "true"
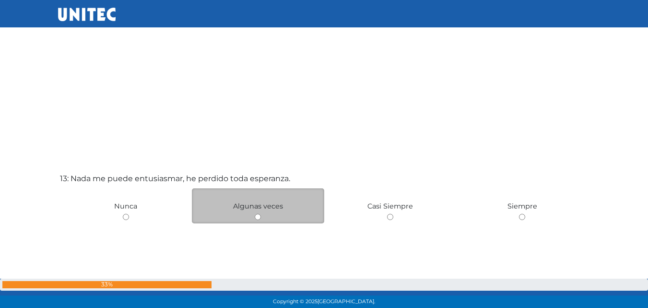
scroll to position [3653, 0]
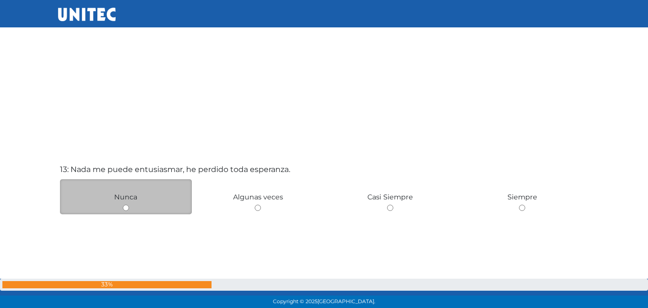
click at [127, 205] on input "radio" at bounding box center [126, 207] width 6 height 6
radio input "true"
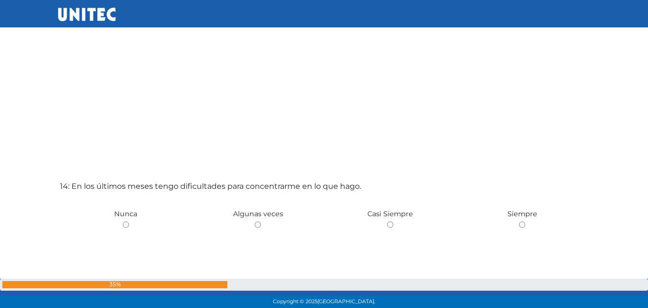
scroll to position [3992, 0]
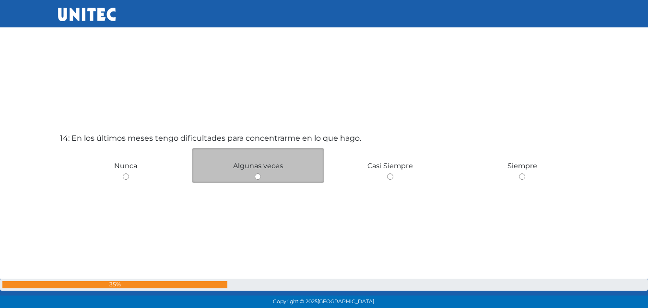
click at [257, 176] on input "radio" at bounding box center [258, 176] width 6 height 6
radio input "true"
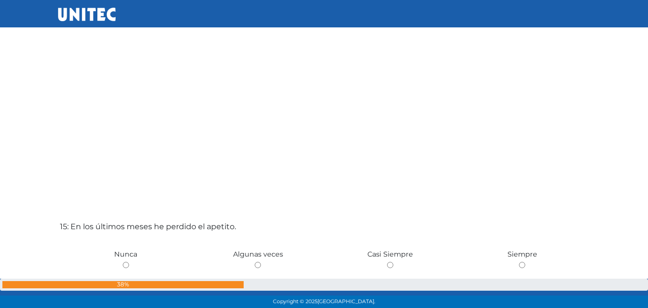
scroll to position [4259, 0]
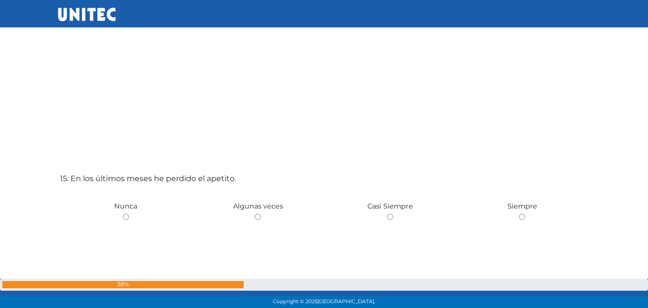
drag, startPoint x: 256, startPoint y: 215, endPoint x: 229, endPoint y: 229, distance: 30.1
click at [228, 229] on div "15: En los últimos meses he perdido el apetito. [GEOGRAPHIC_DATA] Algunas veces…" at bounding box center [324, 250] width 533 height 308
drag, startPoint x: 257, startPoint y: 216, endPoint x: 257, endPoint y: 229, distance: 13.4
click at [257, 233] on div "15: En los últimos meses he perdido el apetito. [GEOGRAPHIC_DATA] Algunas veces…" at bounding box center [324, 250] width 533 height 308
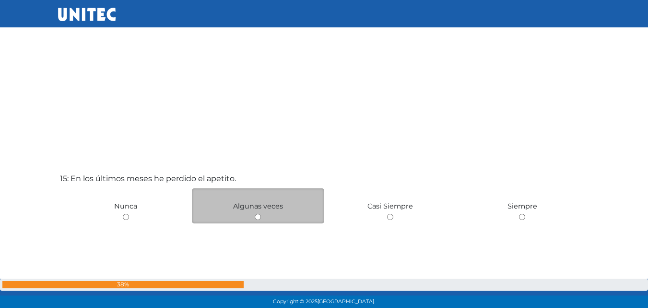
click at [257, 216] on input "radio" at bounding box center [258, 217] width 6 height 6
radio input "true"
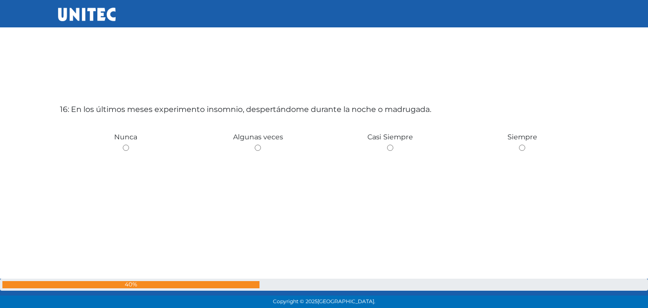
scroll to position [4647, 0]
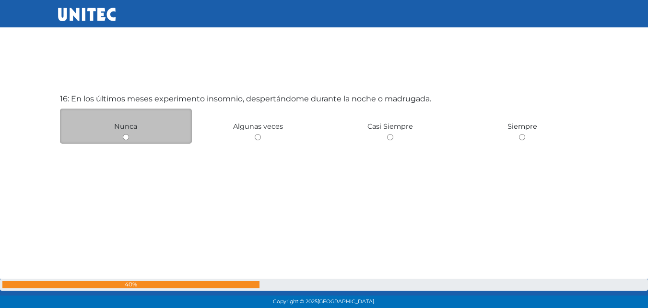
click at [127, 137] on input "radio" at bounding box center [126, 137] width 6 height 6
radio input "true"
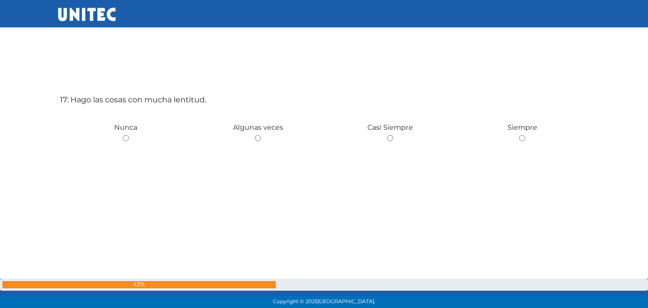
scroll to position [4971, 0]
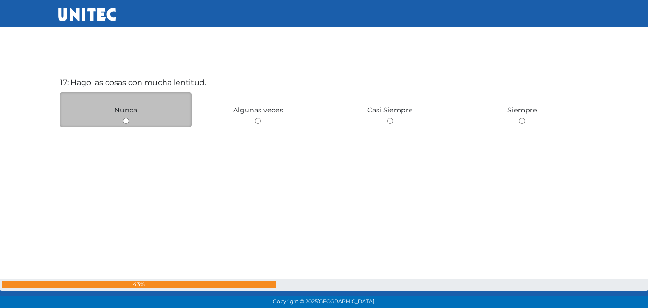
click at [124, 119] on input "radio" at bounding box center [126, 121] width 6 height 6
radio input "true"
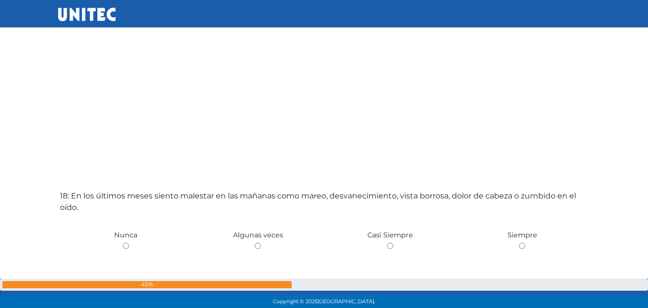
scroll to position [5213, 0]
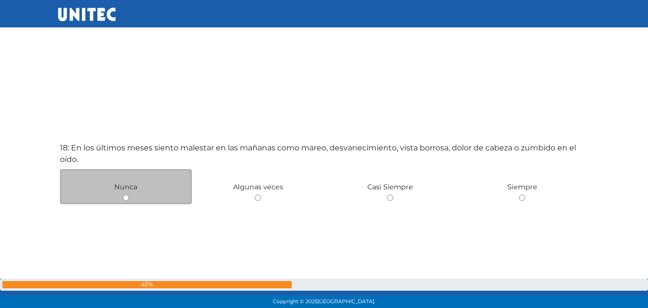
click at [127, 197] on input "radio" at bounding box center [126, 197] width 6 height 6
radio input "true"
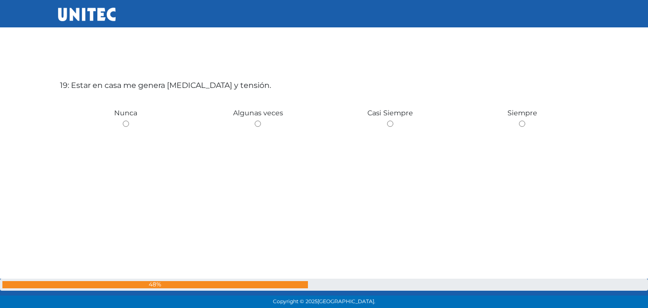
scroll to position [5586, 0]
drag, startPoint x: 127, startPoint y: 120, endPoint x: 121, endPoint y: 132, distance: 12.2
click at [121, 132] on div "19: Estar en casa me genera [MEDICAL_DATA] y tensión. [GEOGRAPHIC_DATA] Algunas…" at bounding box center [324, 154] width 533 height 308
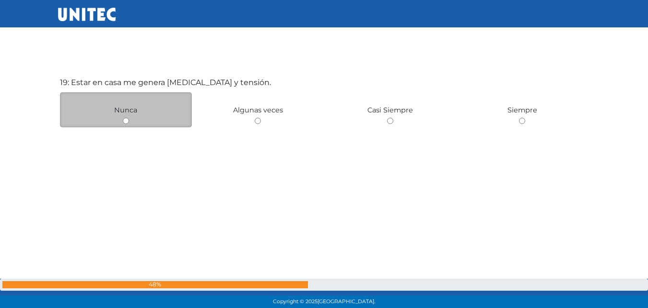
click at [126, 120] on input "radio" at bounding box center [126, 121] width 6 height 6
radio input "true"
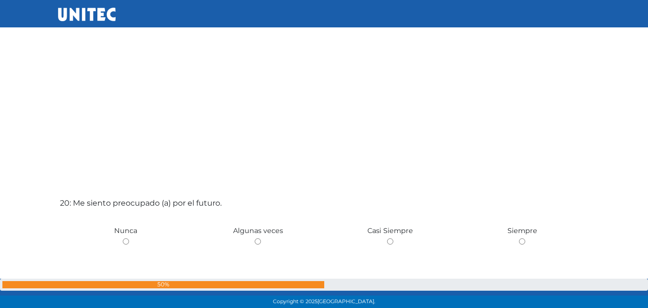
scroll to position [5789, 0]
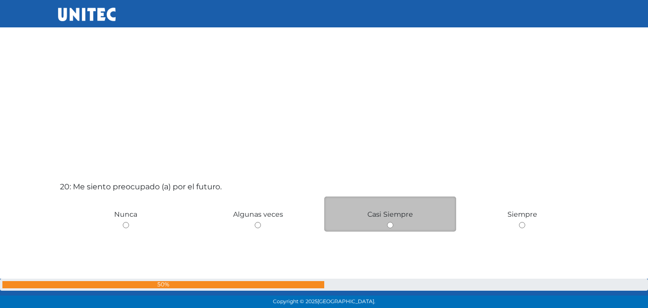
click at [390, 225] on input "radio" at bounding box center [390, 225] width 6 height 6
radio input "true"
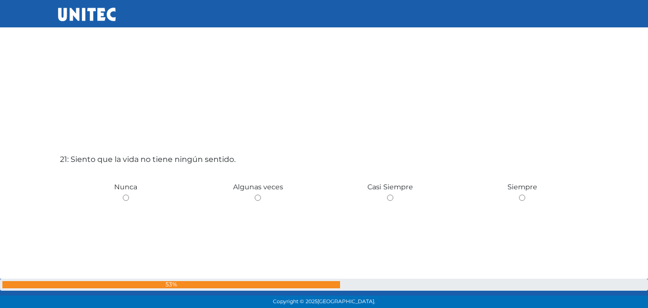
scroll to position [6125, 0]
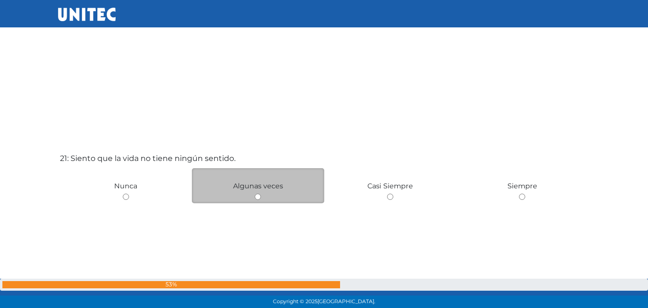
click at [258, 194] on input "radio" at bounding box center [258, 196] width 6 height 6
radio input "true"
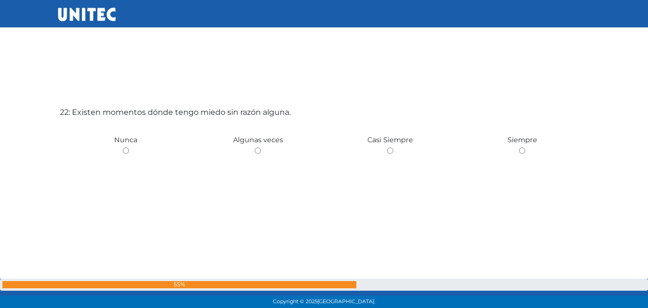
scroll to position [6509, 0]
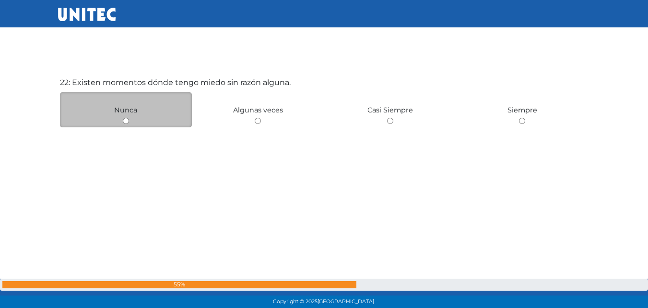
click at [124, 120] on input "radio" at bounding box center [126, 121] width 6 height 6
radio input "true"
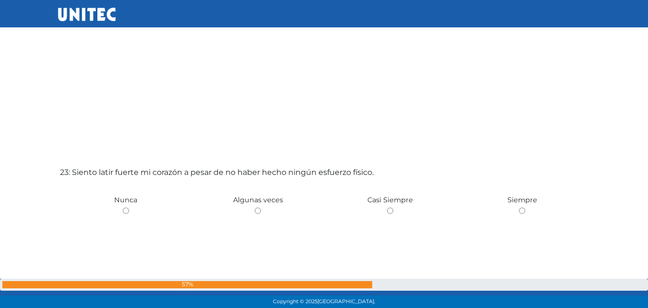
scroll to position [6750, 0]
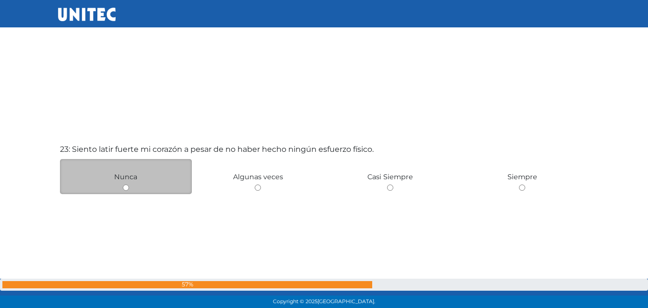
click at [124, 187] on input "radio" at bounding box center [126, 187] width 6 height 6
radio input "true"
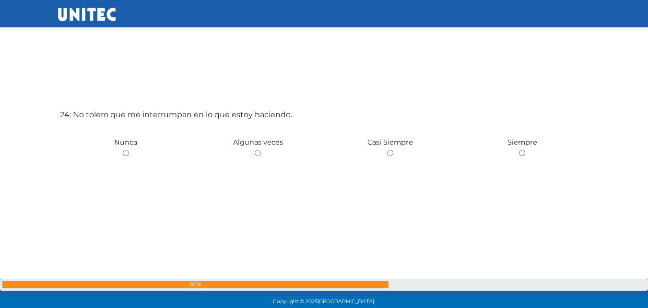
scroll to position [7124, 0]
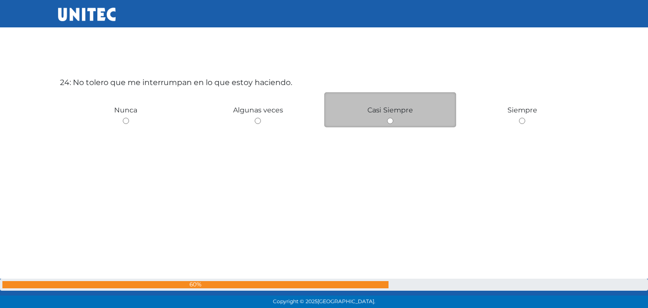
click at [390, 120] on input "radio" at bounding box center [390, 121] width 6 height 6
radio input "true"
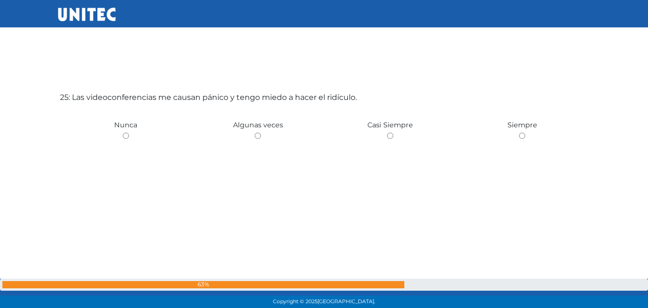
scroll to position [7475, 0]
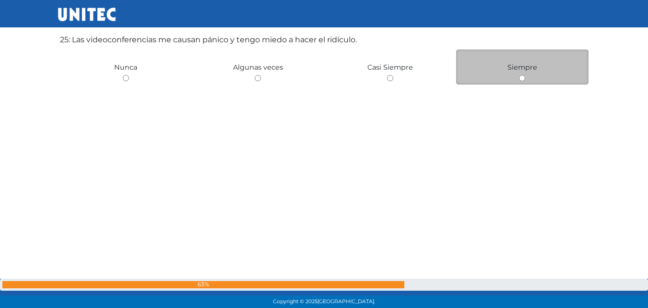
click at [521, 79] on input "radio" at bounding box center [522, 78] width 6 height 6
radio input "true"
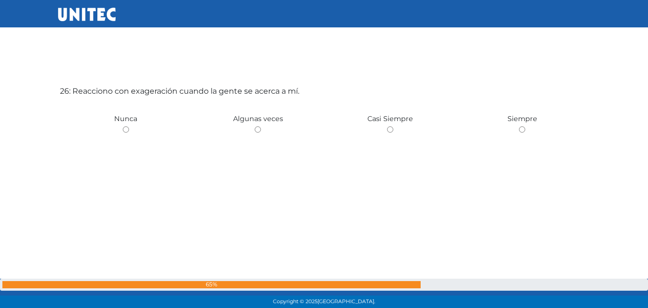
scroll to position [7740, 0]
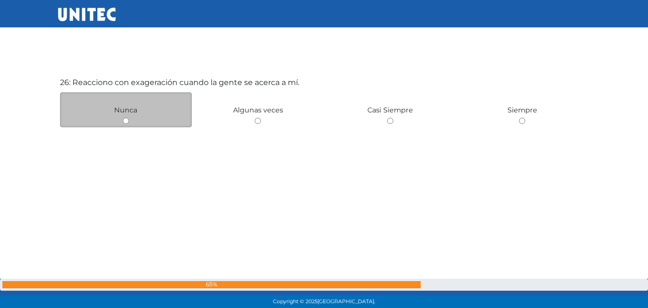
click at [125, 121] on input "radio" at bounding box center [126, 121] width 6 height 6
radio input "true"
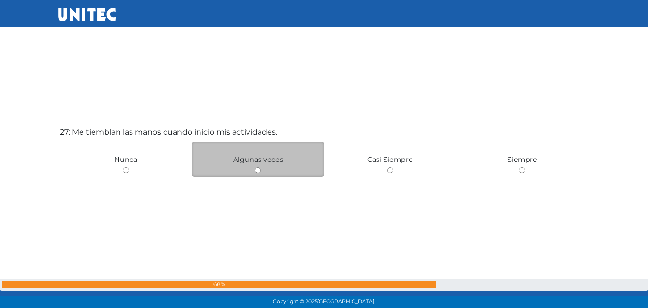
scroll to position [8047, 0]
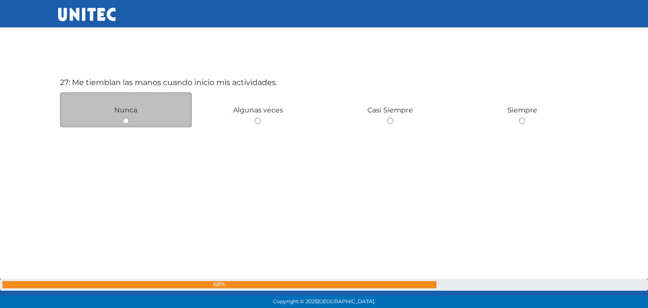
click at [126, 119] on input "radio" at bounding box center [126, 121] width 6 height 6
radio input "true"
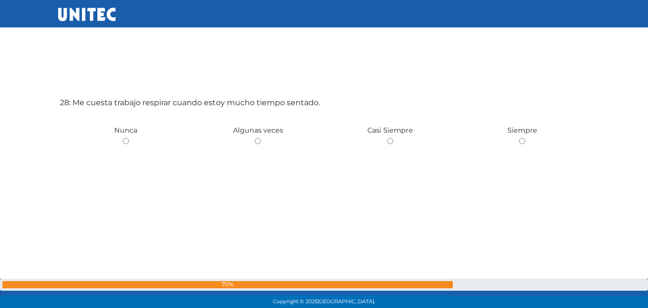
scroll to position [8343, 0]
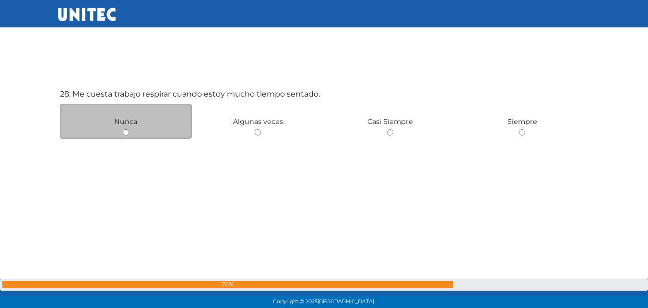
click at [127, 132] on input "radio" at bounding box center [126, 132] width 6 height 6
radio input "true"
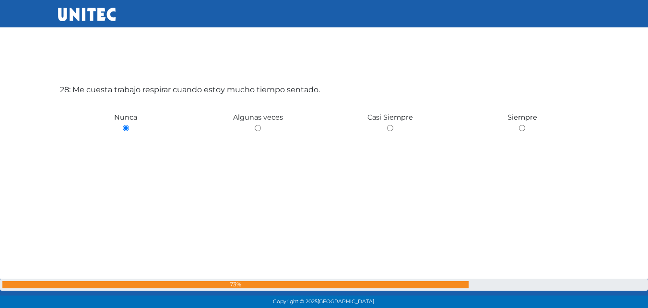
scroll to position [8663, 0]
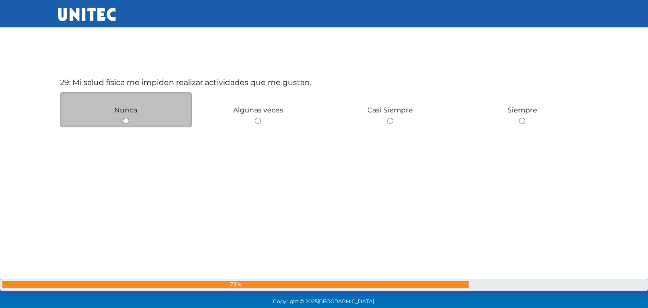
click at [127, 121] on input "radio" at bounding box center [126, 121] width 6 height 6
radio input "true"
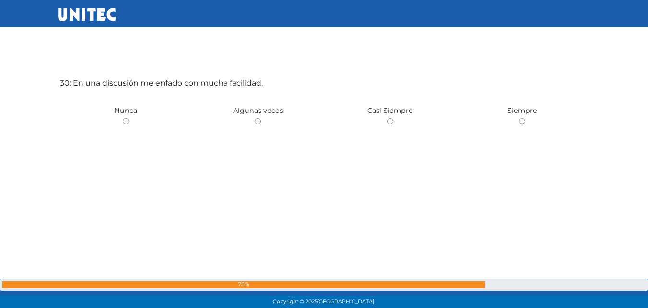
scroll to position [8970, 0]
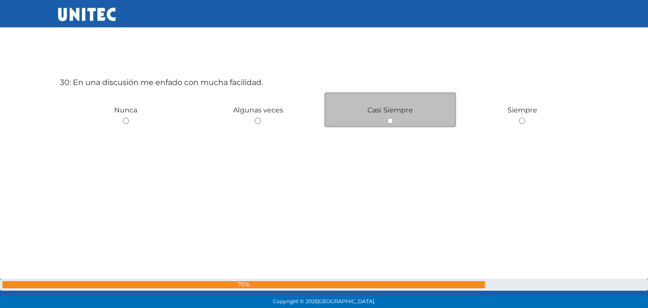
click at [390, 120] on input "radio" at bounding box center [390, 121] width 6 height 6
radio input "true"
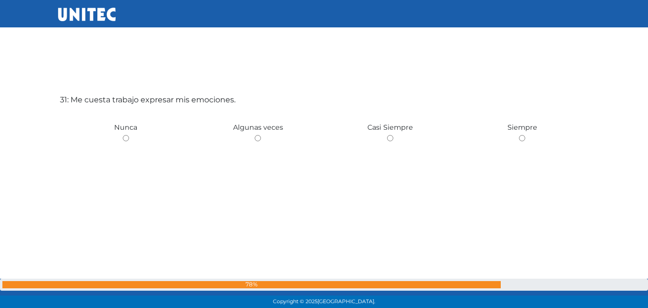
scroll to position [9278, 0]
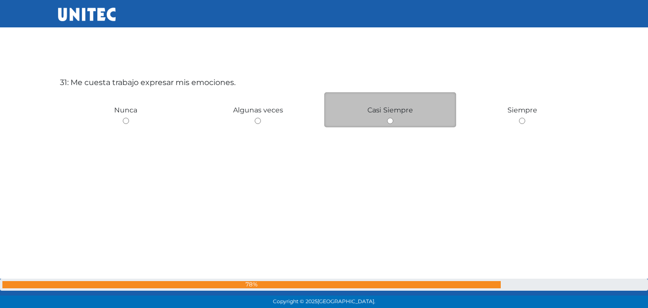
click at [391, 119] on input "radio" at bounding box center [390, 121] width 6 height 6
radio input "true"
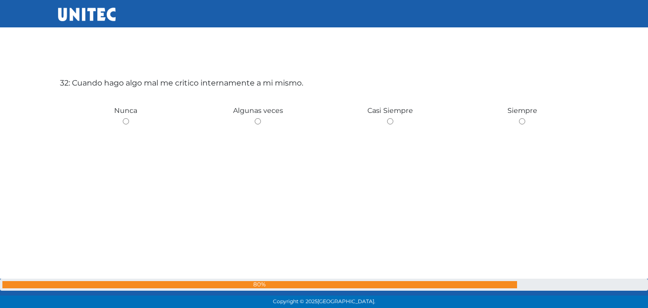
scroll to position [9586, 0]
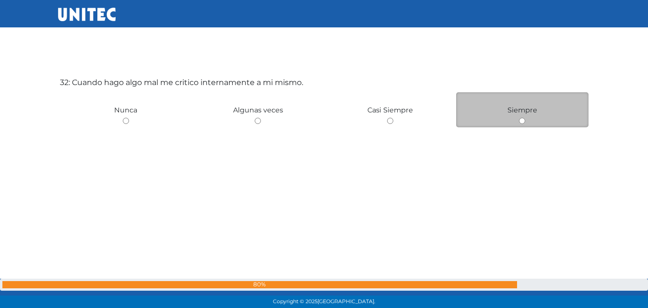
click at [520, 119] on input "radio" at bounding box center [522, 121] width 6 height 6
radio input "true"
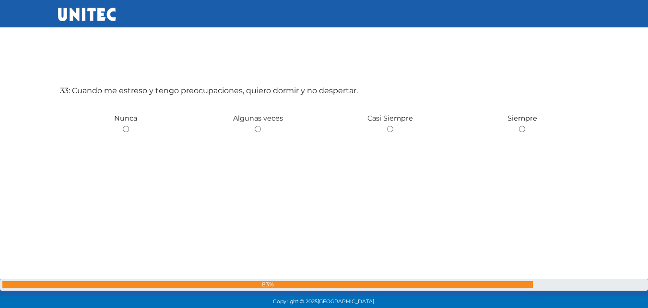
scroll to position [9893, 0]
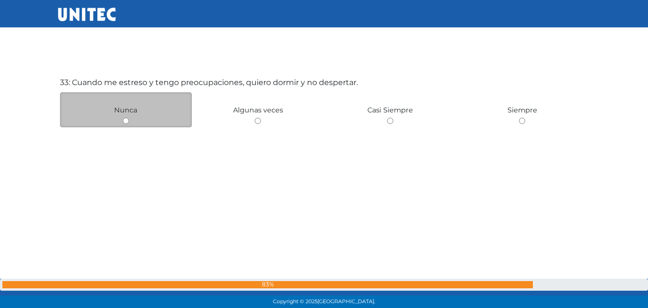
click at [125, 120] on input "radio" at bounding box center [126, 121] width 6 height 6
radio input "true"
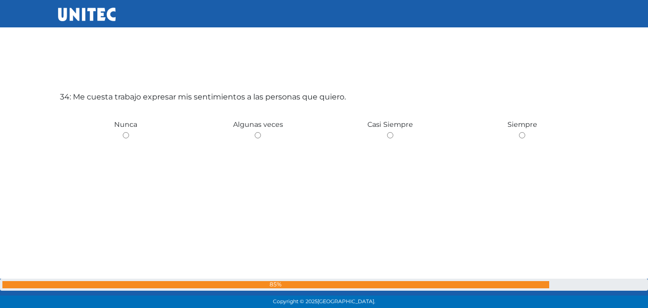
scroll to position [10201, 0]
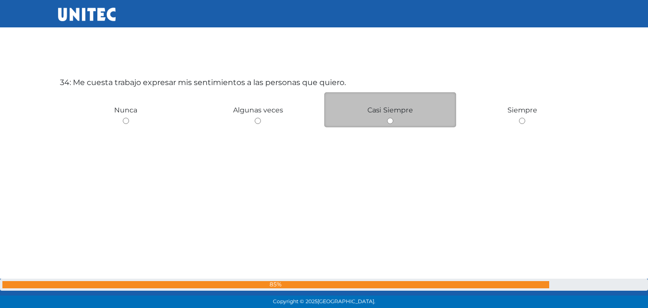
click at [389, 120] on input "radio" at bounding box center [390, 121] width 6 height 6
radio input "true"
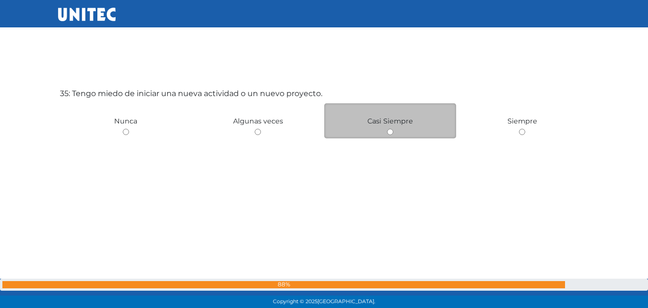
scroll to position [10509, 0]
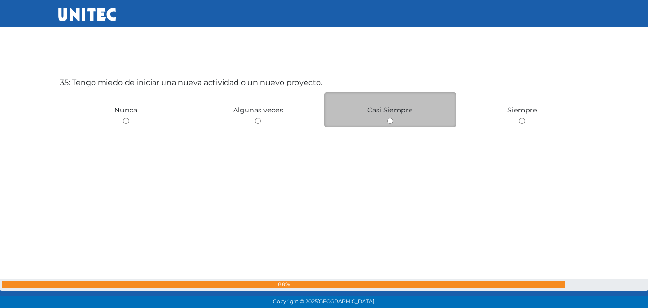
click at [390, 120] on input "radio" at bounding box center [390, 121] width 6 height 6
radio input "true"
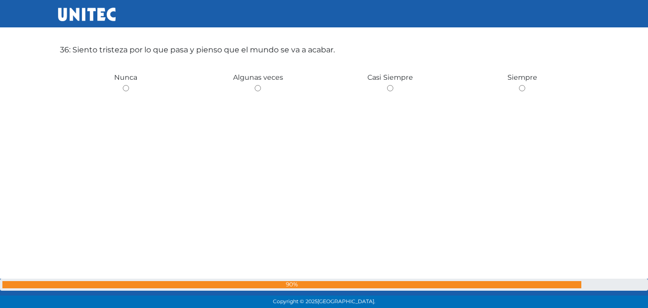
scroll to position [10855, 0]
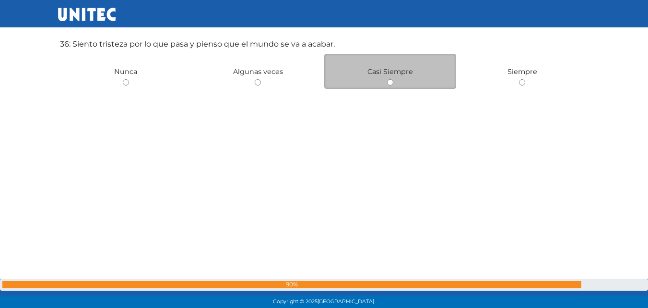
click at [390, 79] on input "radio" at bounding box center [390, 82] width 6 height 6
radio input "true"
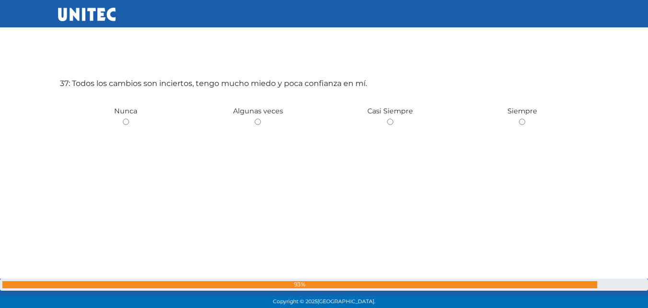
scroll to position [11124, 0]
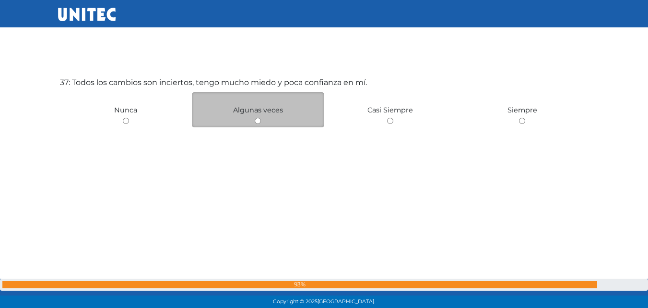
click at [258, 120] on input "radio" at bounding box center [258, 121] width 6 height 6
radio input "true"
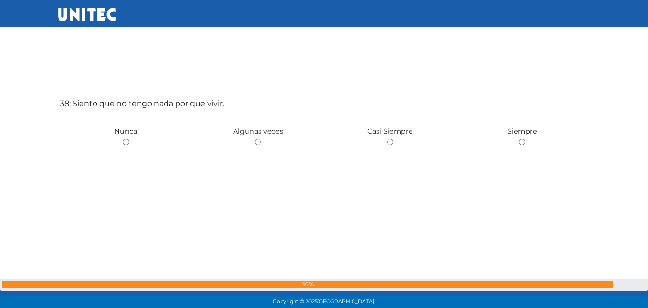
scroll to position [11432, 0]
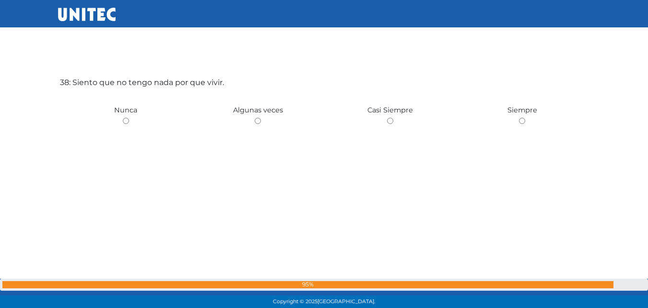
drag, startPoint x: 127, startPoint y: 121, endPoint x: 114, endPoint y: 131, distance: 15.7
click at [114, 131] on div "38: Siento que no tengo nada por que vivir. [GEOGRAPHIC_DATA] Algunas veces Cas…" at bounding box center [324, 154] width 533 height 308
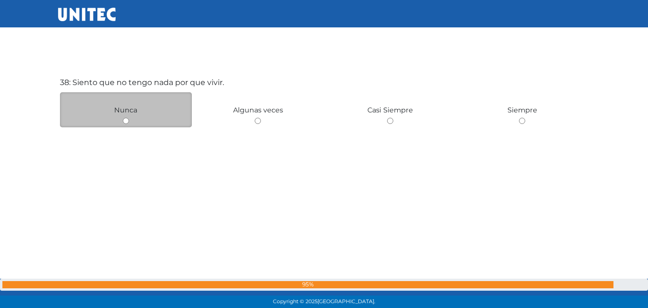
click at [124, 121] on input "radio" at bounding box center [126, 121] width 6 height 6
radio input "true"
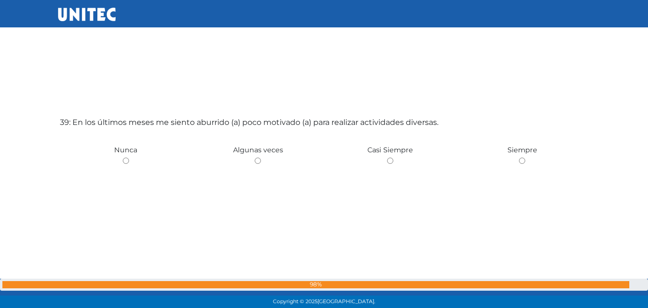
scroll to position [11734, 0]
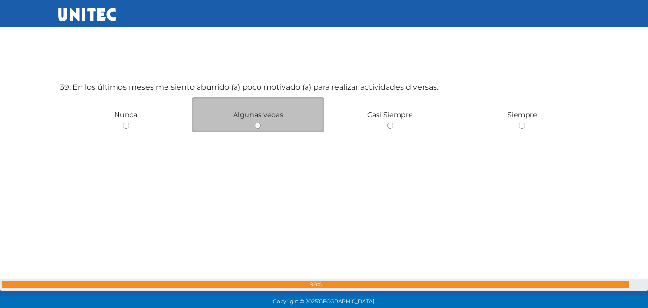
click at [258, 127] on input "radio" at bounding box center [258, 125] width 6 height 6
radio input "true"
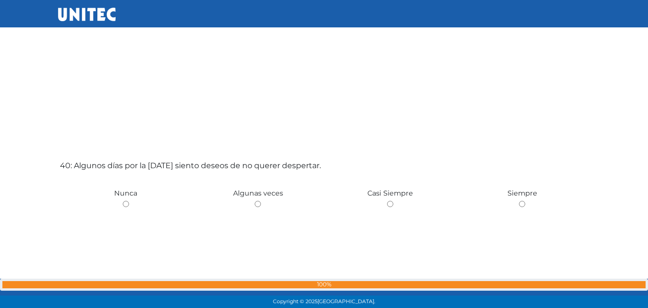
scroll to position [11974, 0]
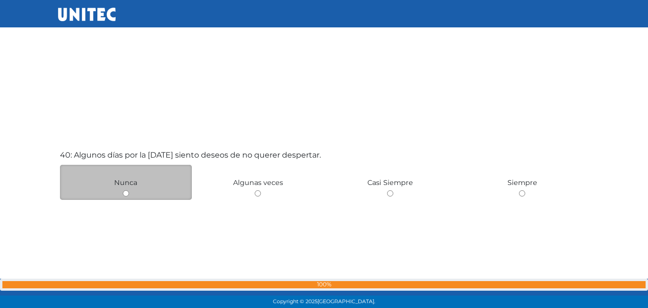
click at [126, 192] on input "radio" at bounding box center [126, 193] width 6 height 6
radio input "true"
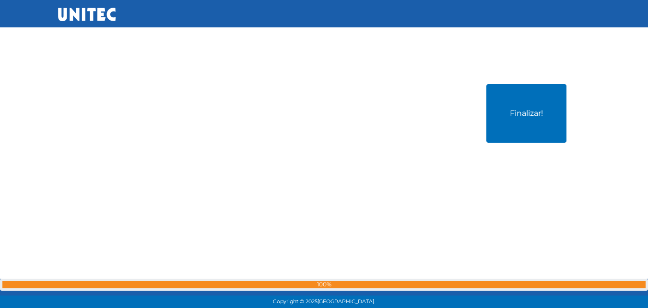
scroll to position [12355, 0]
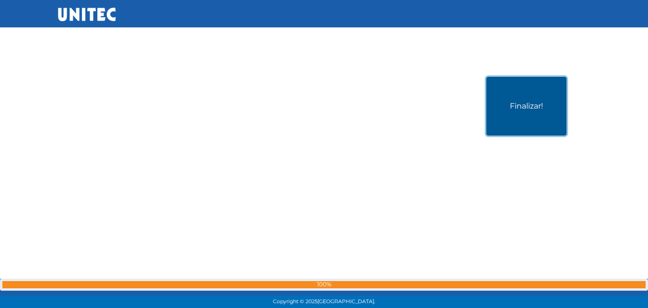
drag, startPoint x: 502, startPoint y: 105, endPoint x: 534, endPoint y: 106, distance: 32.7
click at [534, 106] on button "Finalizar!" at bounding box center [527, 106] width 80 height 59
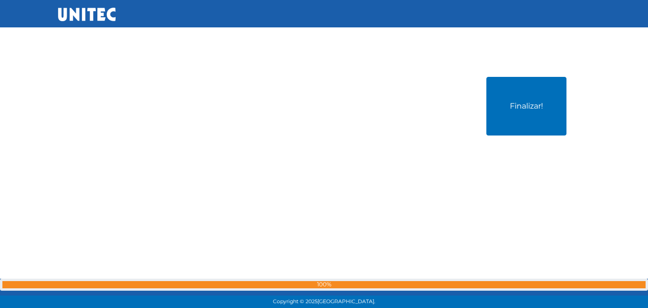
click at [0, 0] on div at bounding box center [0, 0] width 0 height 0
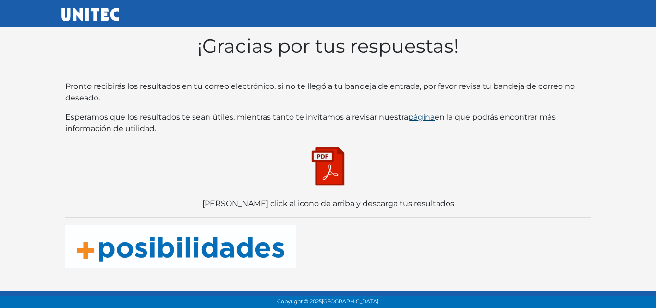
click at [423, 114] on link "página" at bounding box center [421, 116] width 26 height 9
